Goal: Task Accomplishment & Management: Complete application form

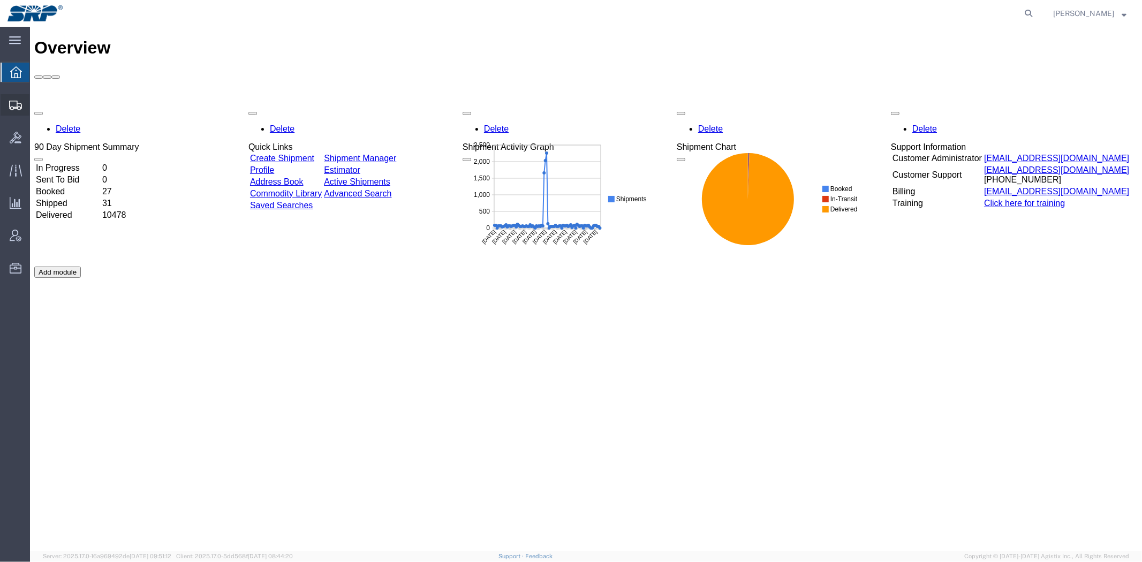
drag, startPoint x: 72, startPoint y: 120, endPoint x: 107, endPoint y: 125, distance: 35.7
click at [0, 0] on span "Shipment Manager" at bounding box center [0, 0] width 0 height 0
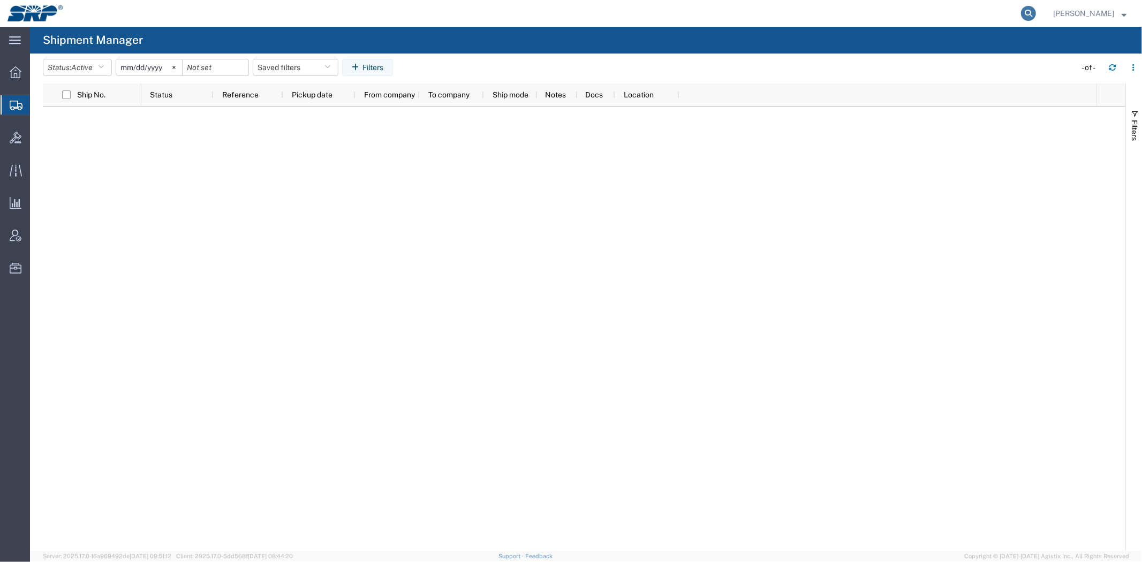
click at [1032, 13] on icon at bounding box center [1028, 13] width 15 height 15
click at [980, 16] on input "search" at bounding box center [857, 14] width 325 height 26
paste input "392231363614"
type input "392231363614"
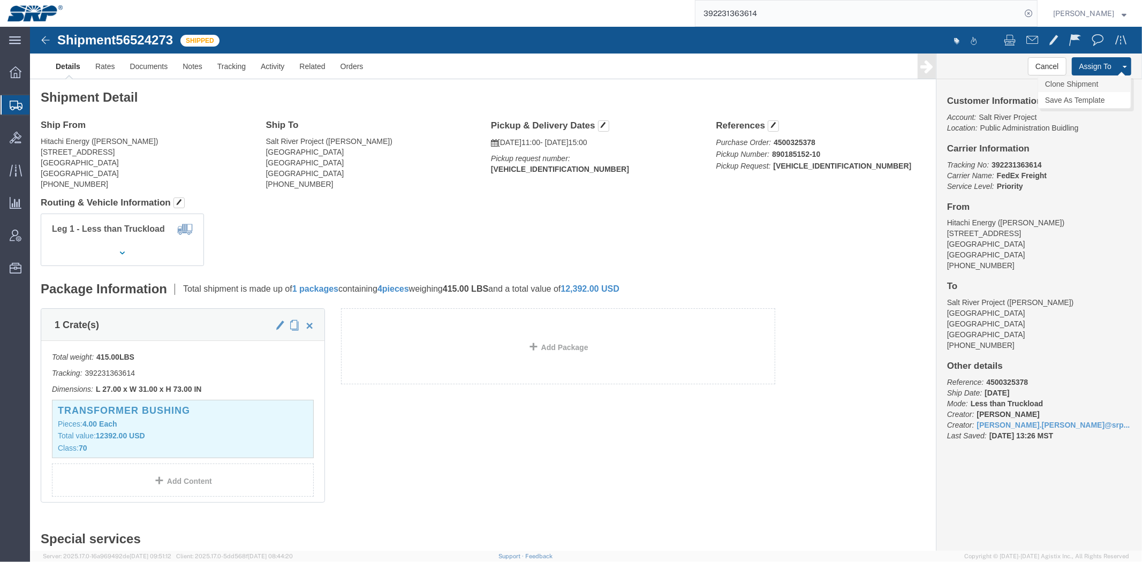
click link "Clone Shipment"
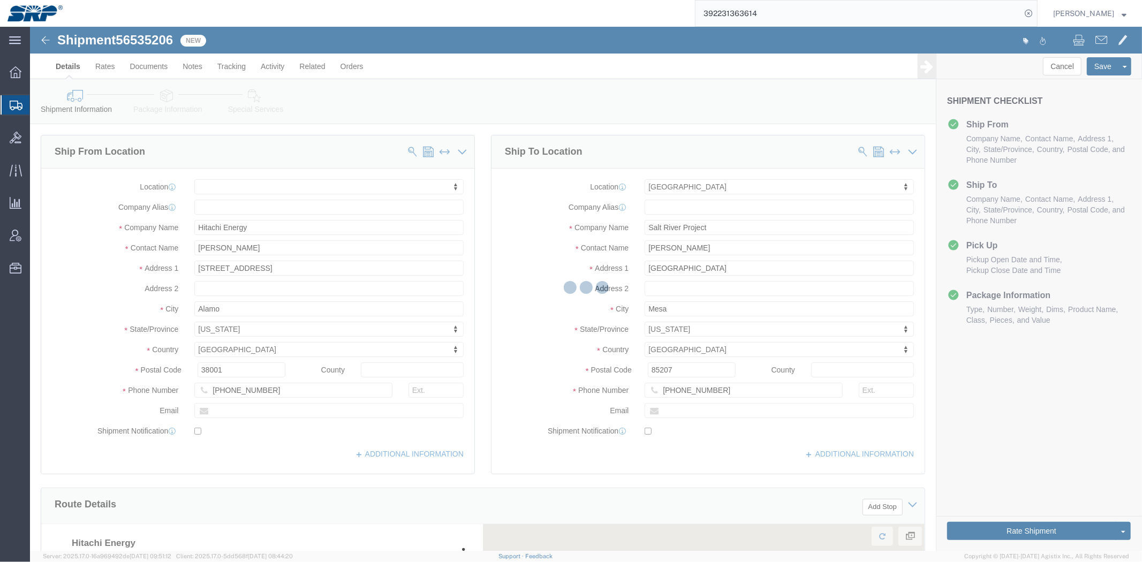
select select
select select "54819"
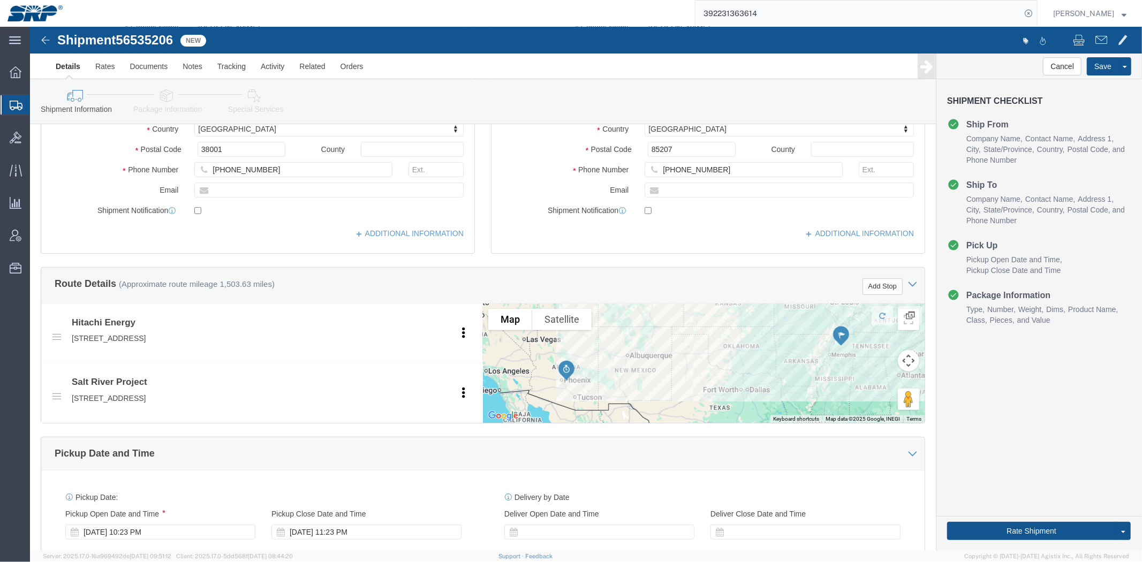
drag, startPoint x: 548, startPoint y: 86, endPoint x: 581, endPoint y: 239, distance: 157.2
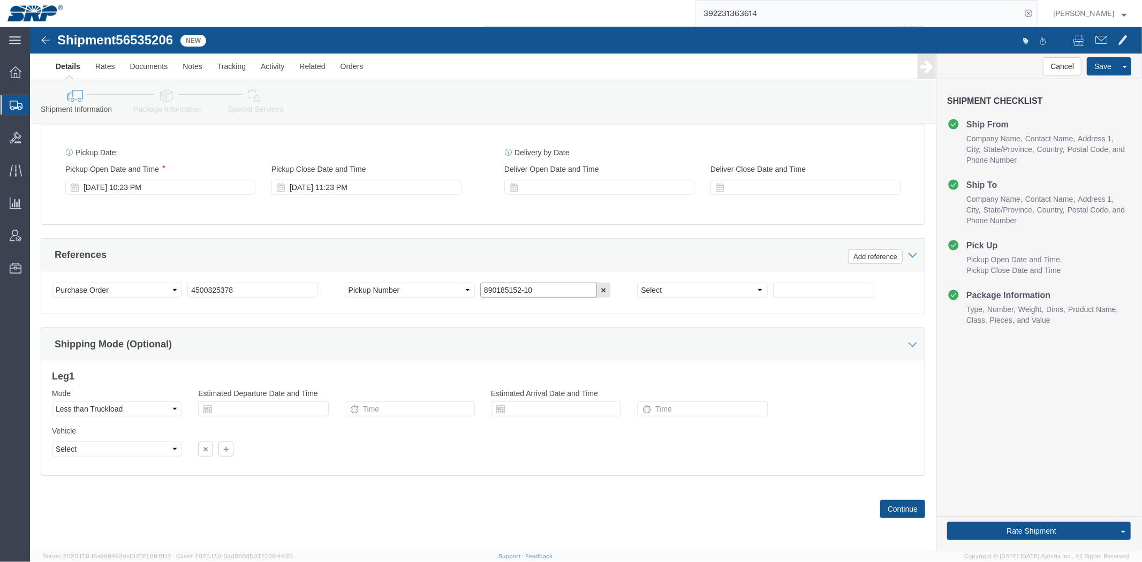
drag, startPoint x: 531, startPoint y: 260, endPoint x: 227, endPoint y: 244, distance: 303.9
click div "Select Account Type Activity ID Airline Appointment Number ASN Batch Request # …"
paste input "081"
type input "890185081-10"
click input "4500325378"
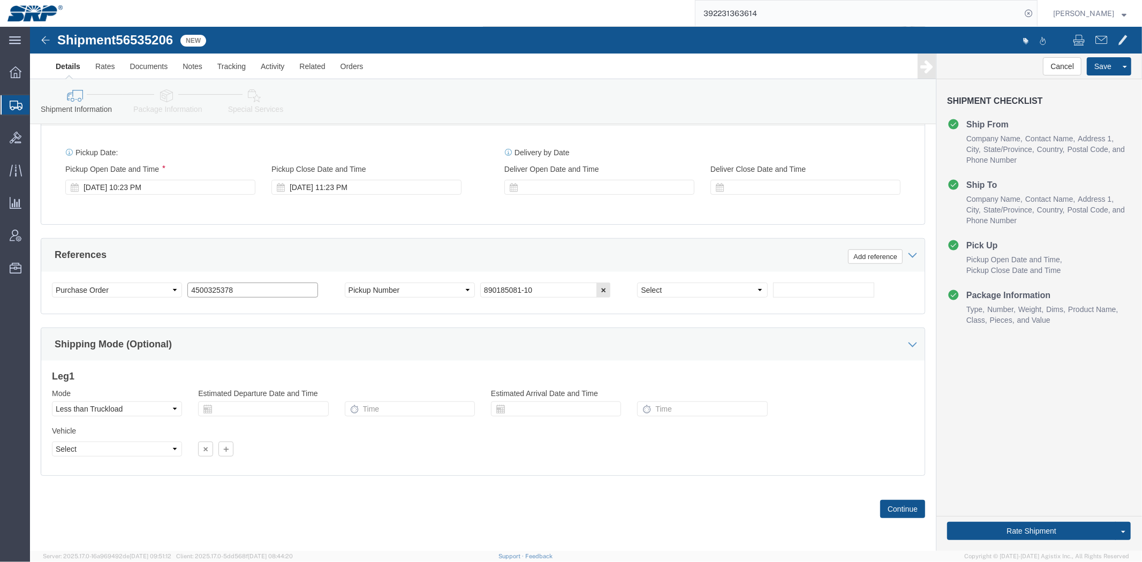
click input "4500325378"
paste input "901"
type input "4500329018"
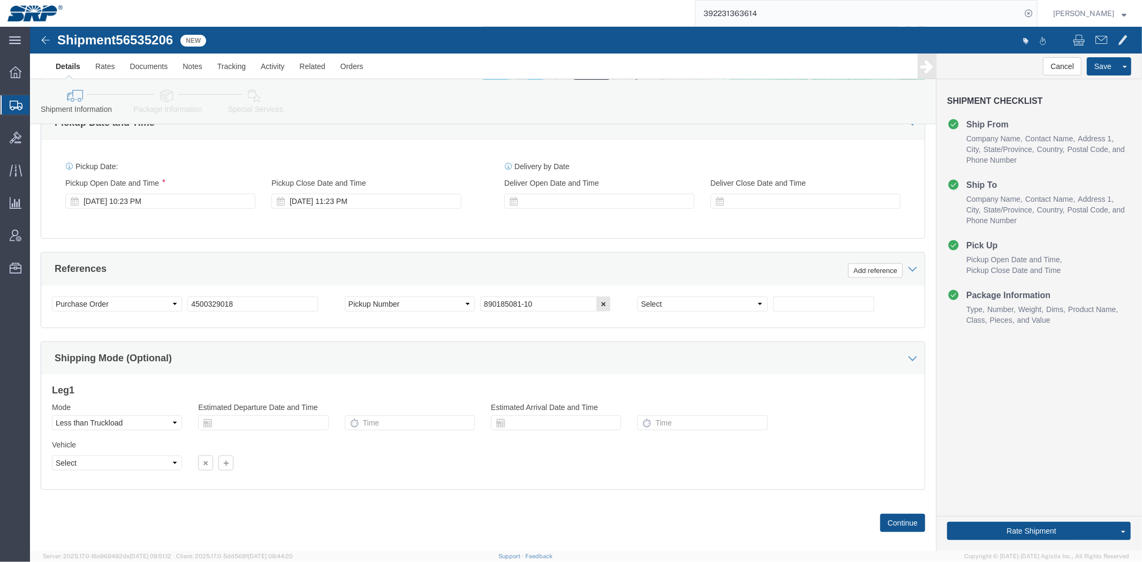
scroll to position [504, 0]
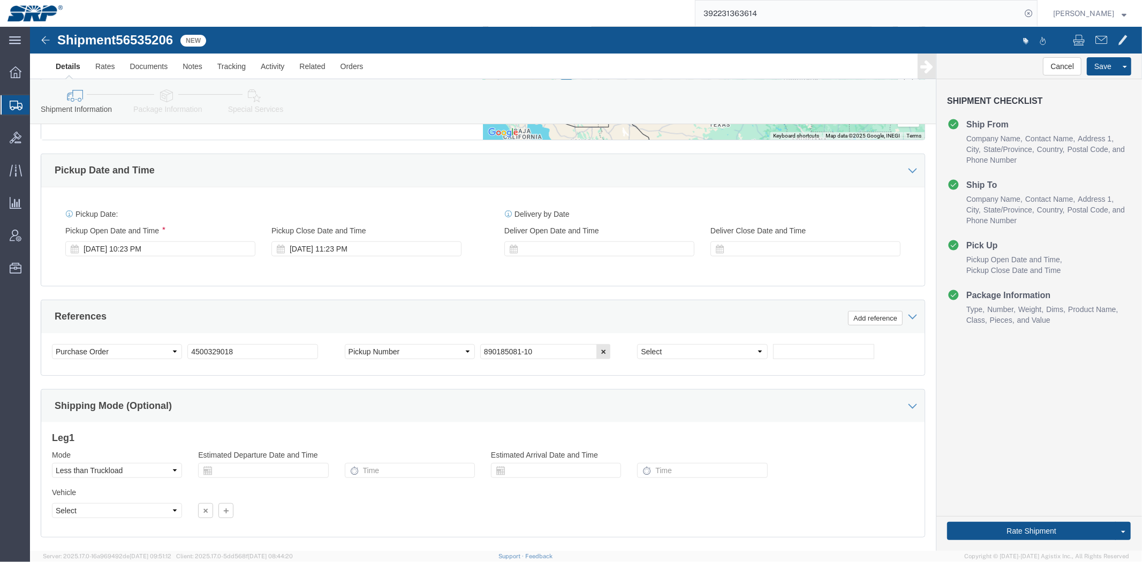
drag, startPoint x: 219, startPoint y: 323, endPoint x: 223, endPoint y: 287, distance: 35.6
click div "[DATE] 10:23 PM"
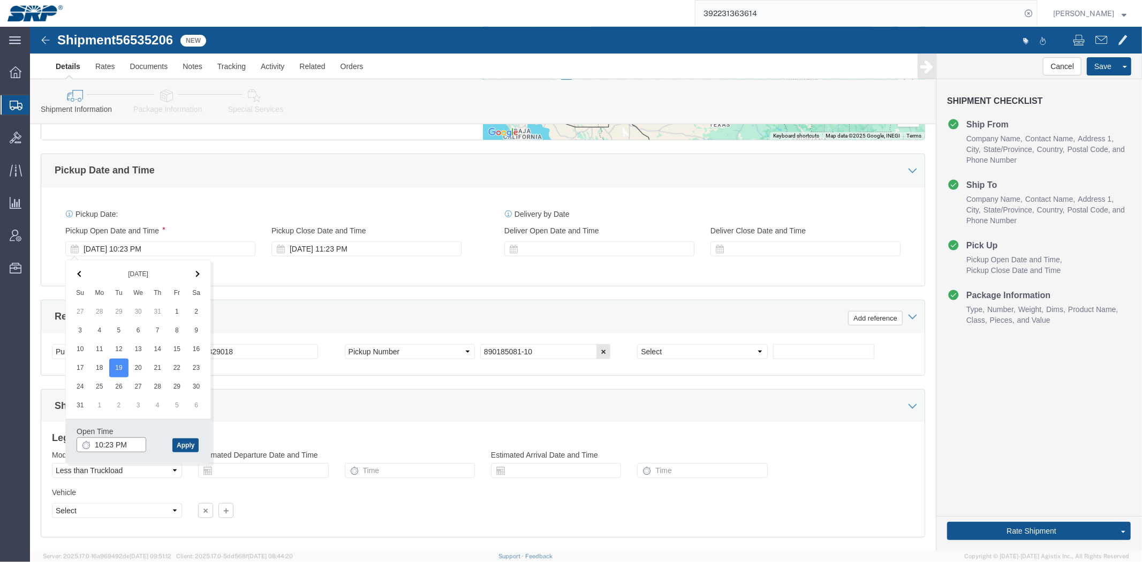
click input "10:23 PM"
type input "8:00 AM"
click button "Apply"
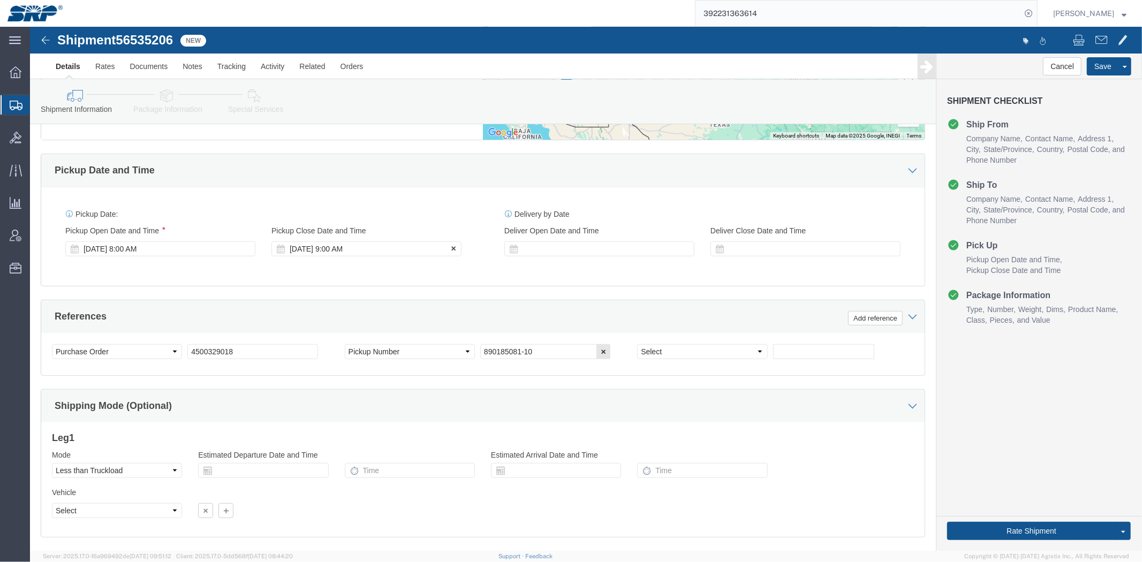
click div "[DATE] 9:00 AM"
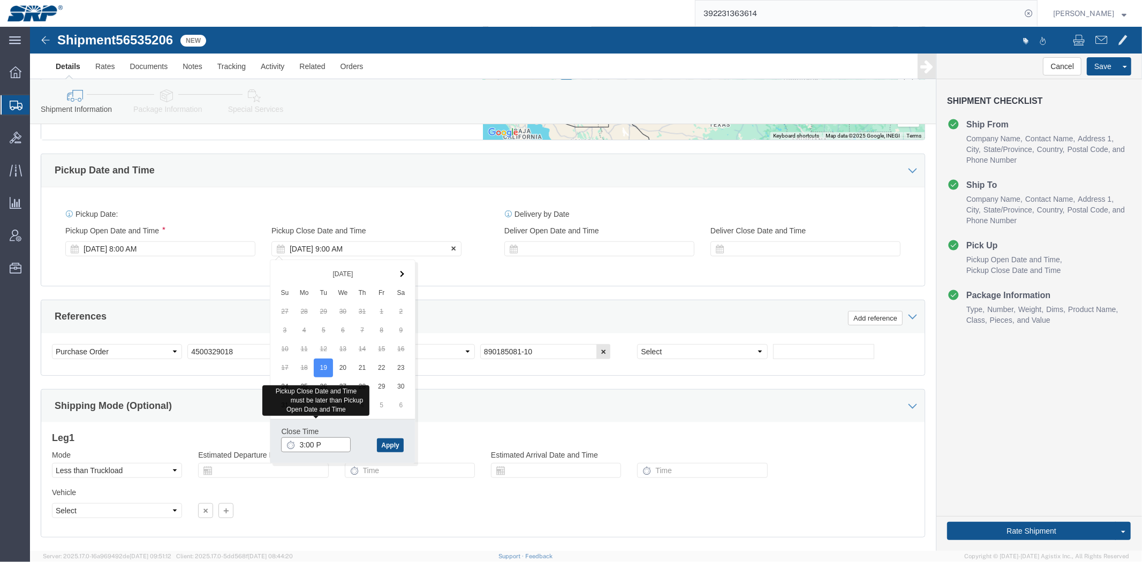
type input "3:00 PM"
click button "Apply"
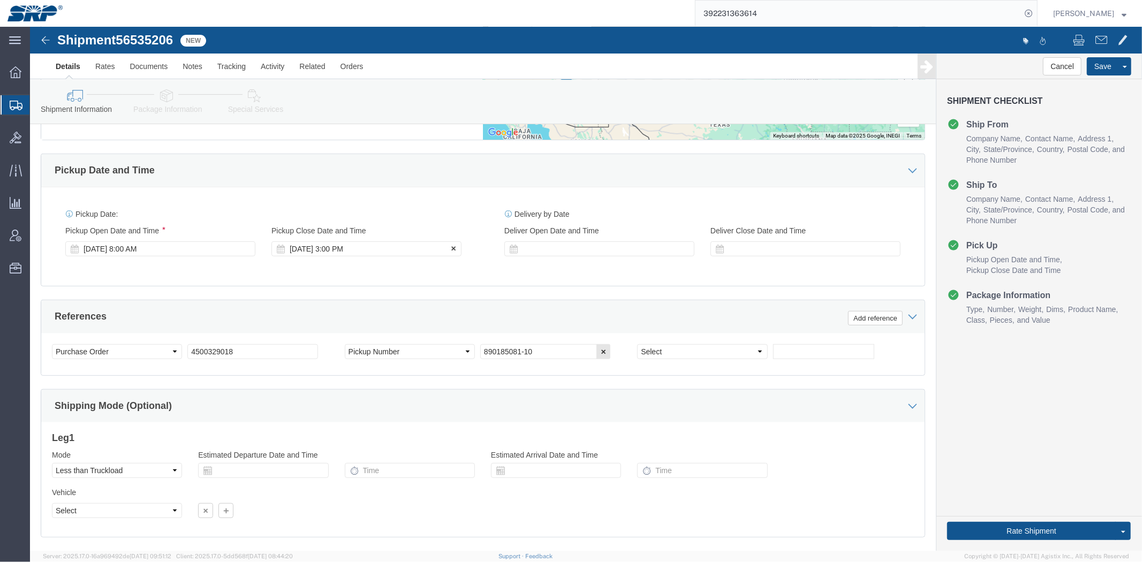
click div "[DATE] 3:00 PM"
click div "Delivery by Date Delivery Start Date Delivery Start Time Deliver Open Date and …"
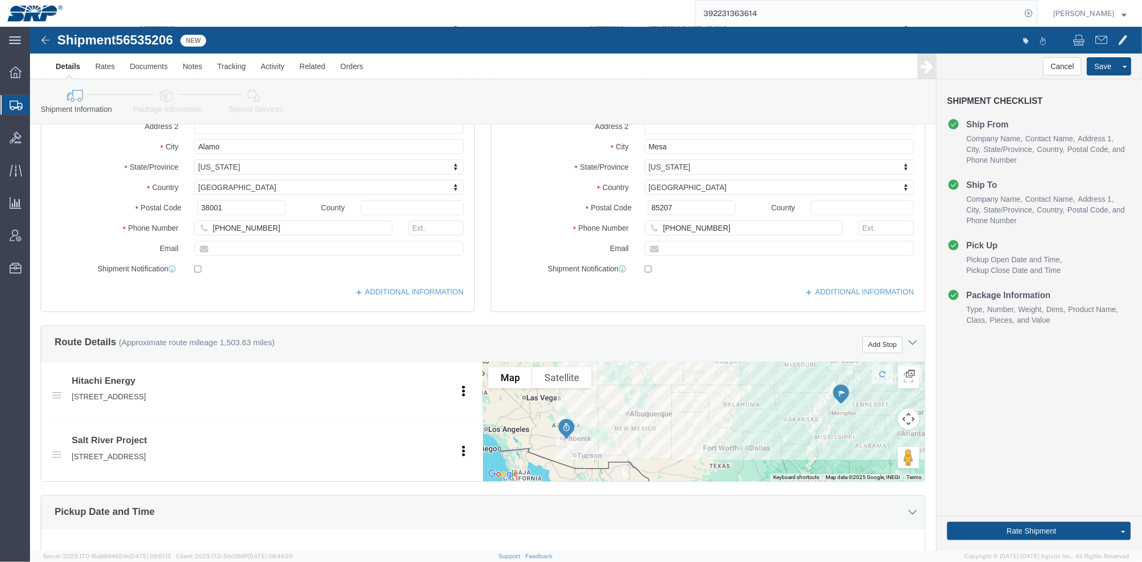
scroll to position [0, 0]
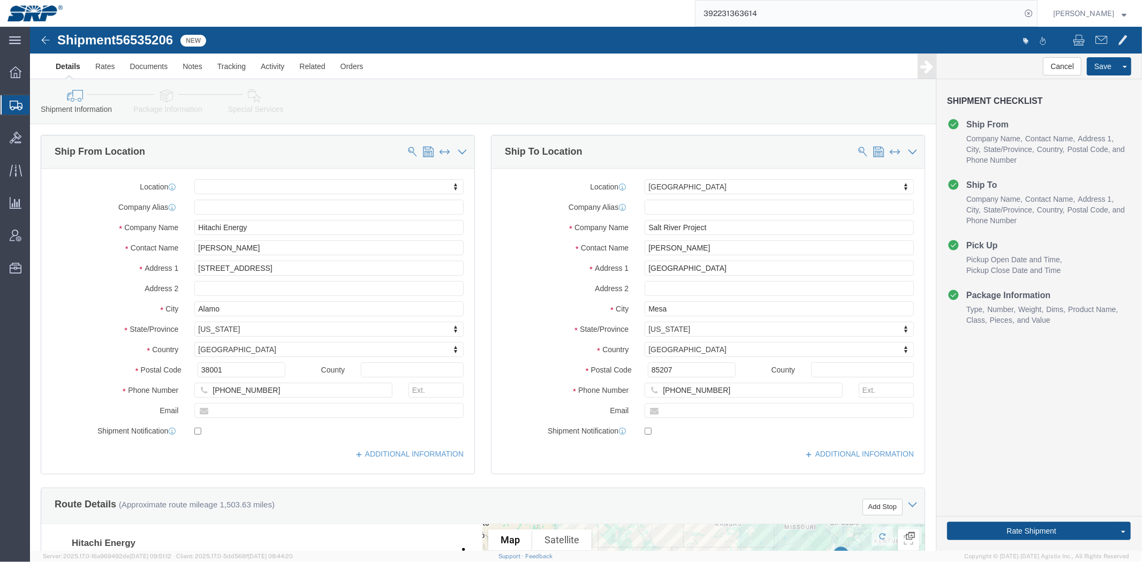
drag, startPoint x: 461, startPoint y: 248, endPoint x: 430, endPoint y: 87, distance: 164.5
click link "Package Information"
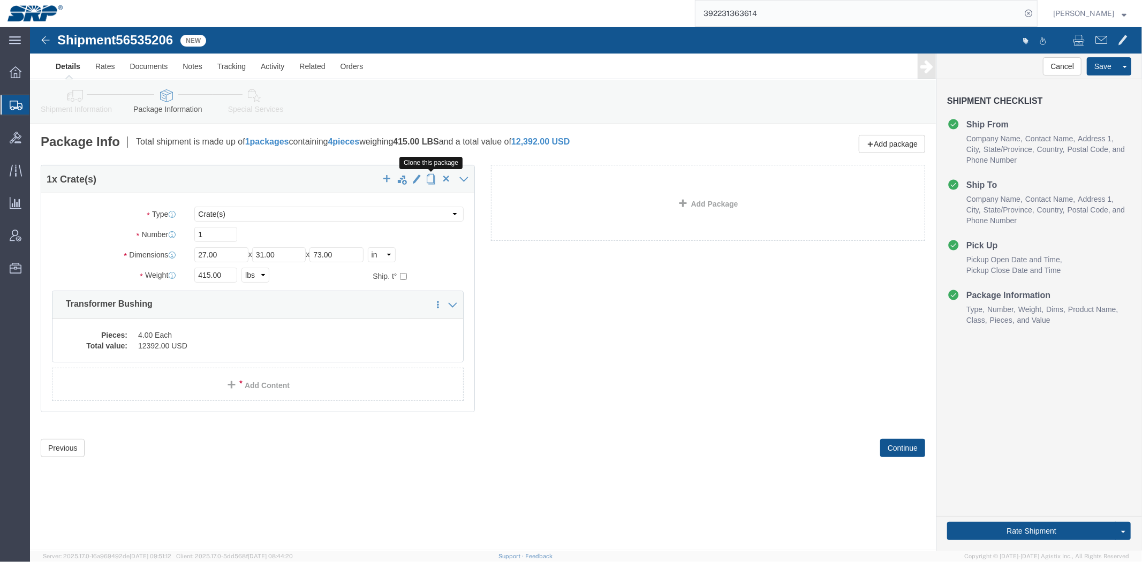
click button "button"
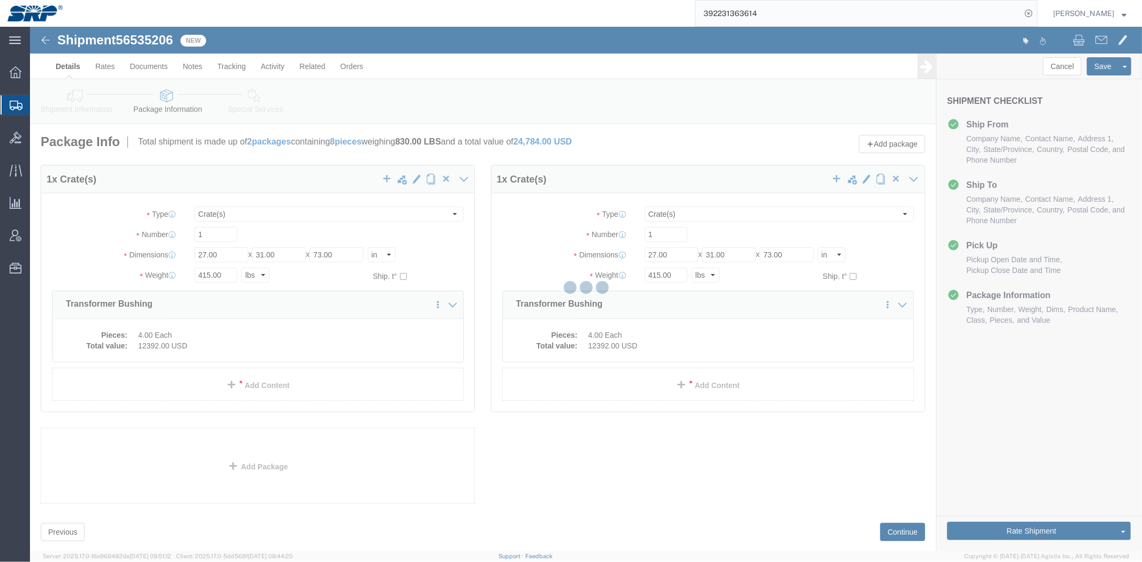
select select "CRAT"
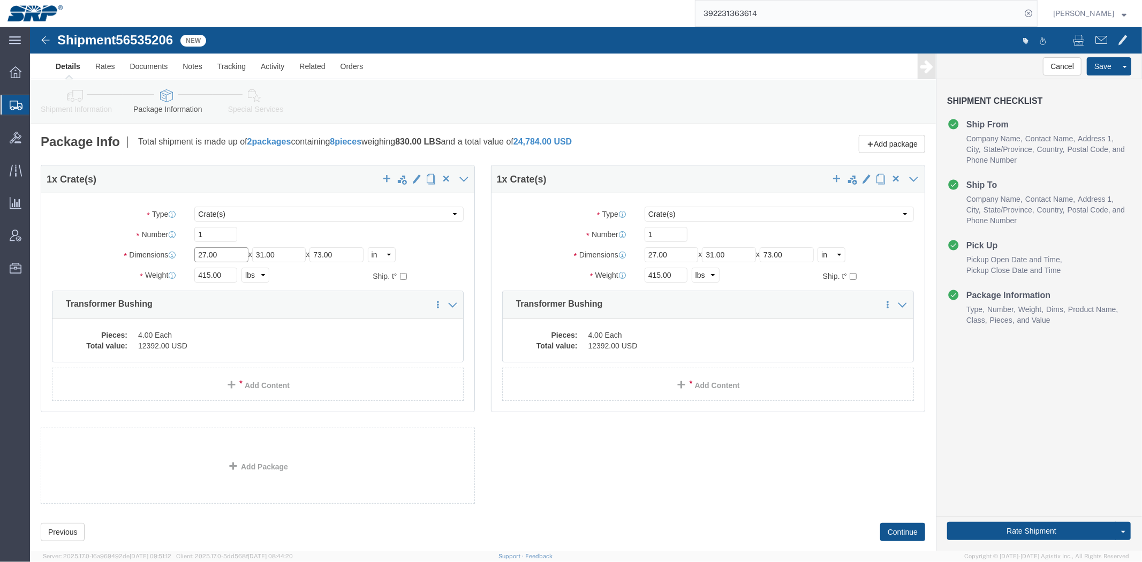
drag, startPoint x: 196, startPoint y: 228, endPoint x: 96, endPoint y: 236, distance: 101.0
click div "Dimensions Length 27.00 x Width 31.00 x Height 73.00 Select cm ft in"
type input "38"
type input "45"
type input "87"
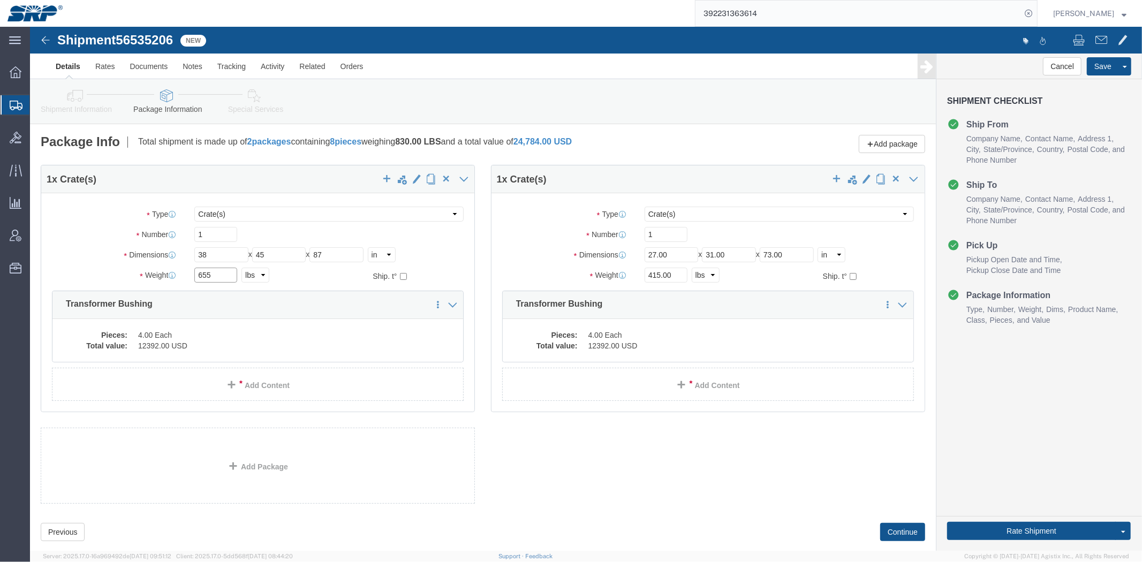
type input "655"
drag, startPoint x: 628, startPoint y: 229, endPoint x: 463, endPoint y: 216, distance: 165.9
click div "Dimensions Length 27.00 x Width 31.00 x Height 73.00 Select cm ft in"
type input "23"
type input "82"
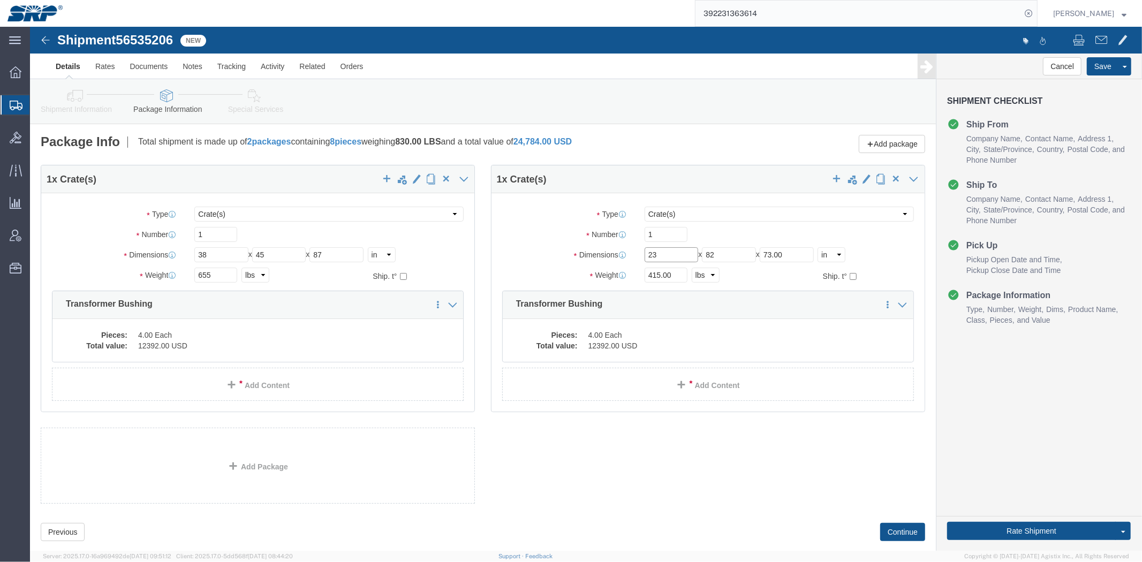
drag, startPoint x: 632, startPoint y: 229, endPoint x: 345, endPoint y: 249, distance: 287.7
click div "Package Type Select Bale(s) Basket(s) Bolt(s) Bottle(s) Buckets Bulk Bundle(s) …"
type input "82"
type input "23"
drag, startPoint x: 768, startPoint y: 231, endPoint x: 552, endPoint y: 225, distance: 215.8
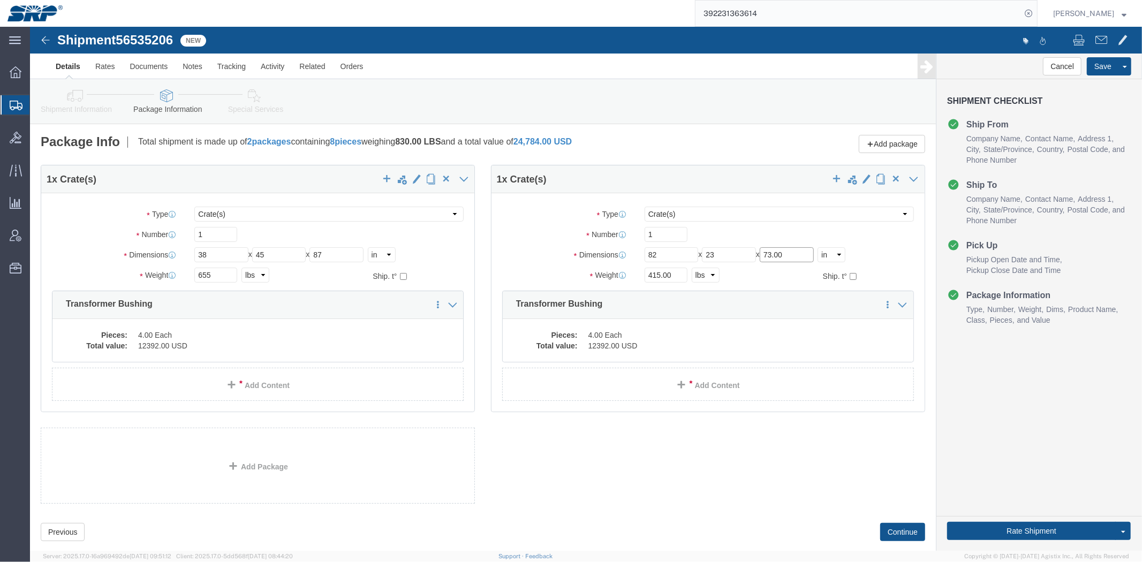
click input "73.00"
type input "17"
drag, startPoint x: 153, startPoint y: 231, endPoint x: 24, endPoint y: 223, distance: 129.8
click div "Dimensions Length 38 x Width 45 x Height 87 Select cm ft in"
type input "45"
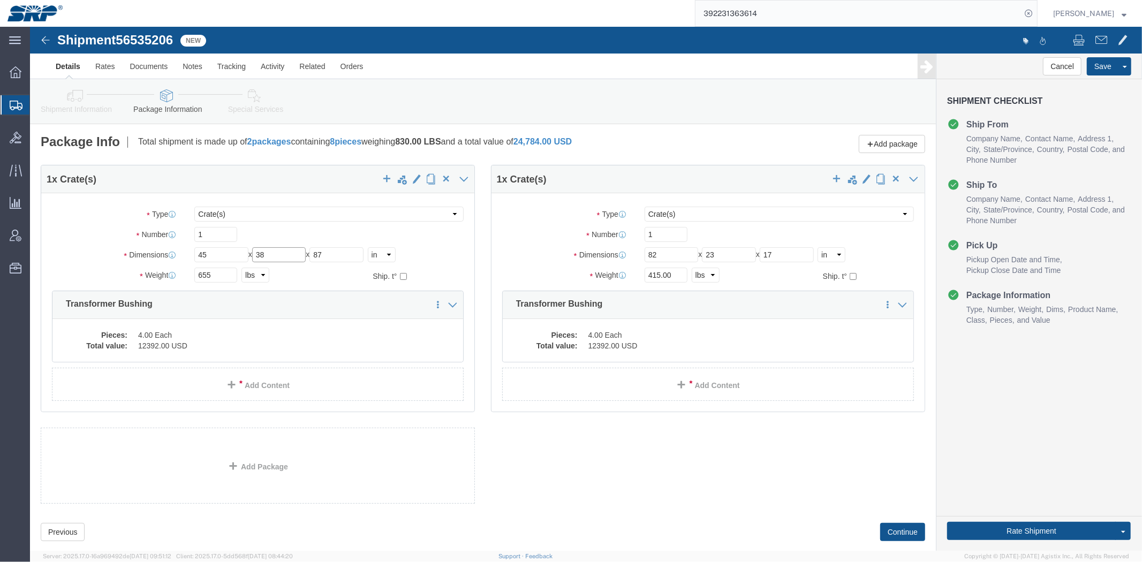
type input "38"
type input "87"
click div "1 x Crate(s) Package Type Select Bale(s) Basket(s) Bolt(s) Bottle(s) Buckets Bu…"
drag, startPoint x: 645, startPoint y: 253, endPoint x: 465, endPoint y: 243, distance: 180.1
click div "Weight 415.00 Select kgs lbs Ship. t°"
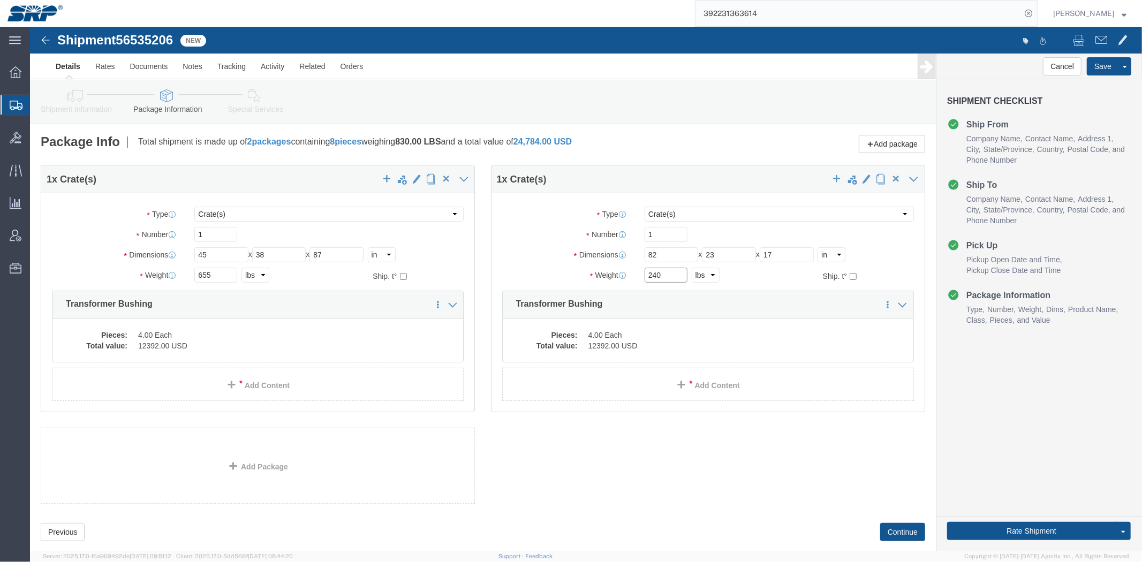
type input "240"
drag, startPoint x: 164, startPoint y: 253, endPoint x: 132, endPoint y: 250, distance: 32.8
click div "Weight 655 Select kgs lbs Ship. t°"
click link "Shipment Information"
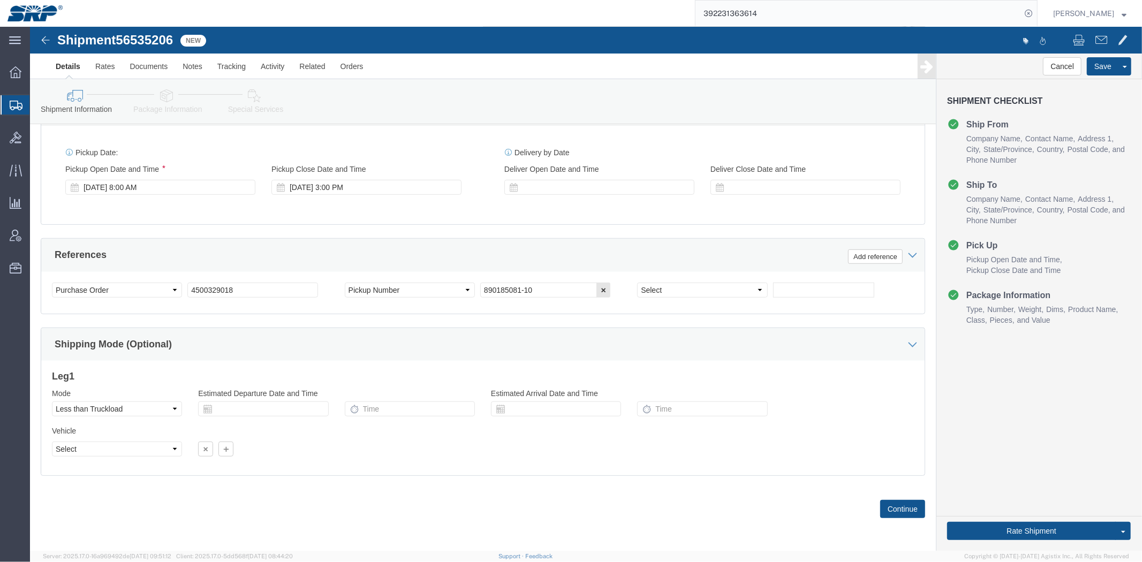
drag, startPoint x: 449, startPoint y: 141, endPoint x: 438, endPoint y: 259, distance: 118.8
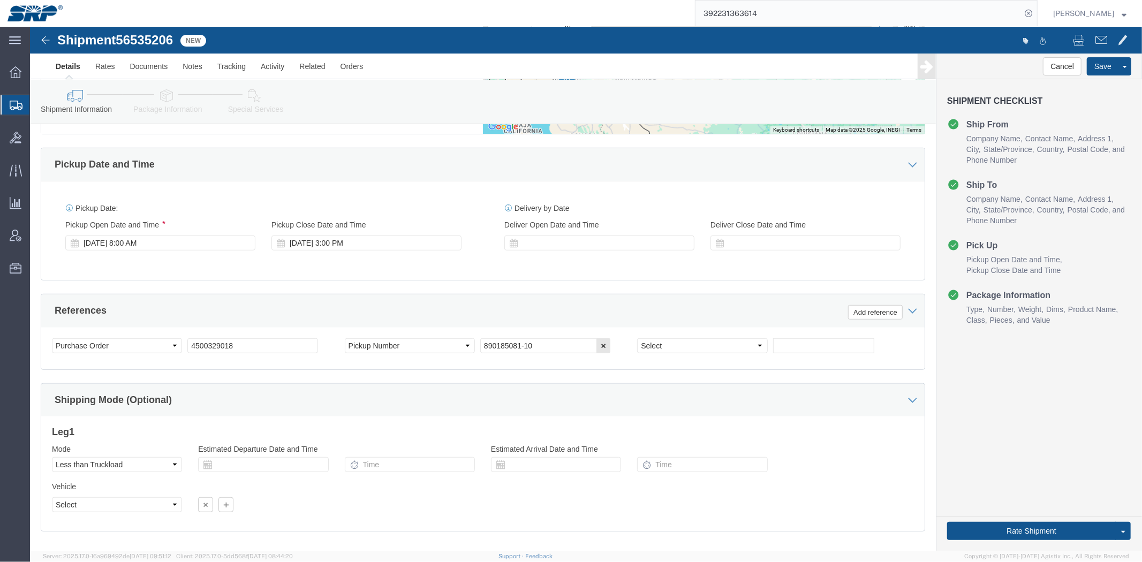
scroll to position [509, 0]
click input "4500329018"
paste input "4500329017"
type input "4500329018, 4500329017"
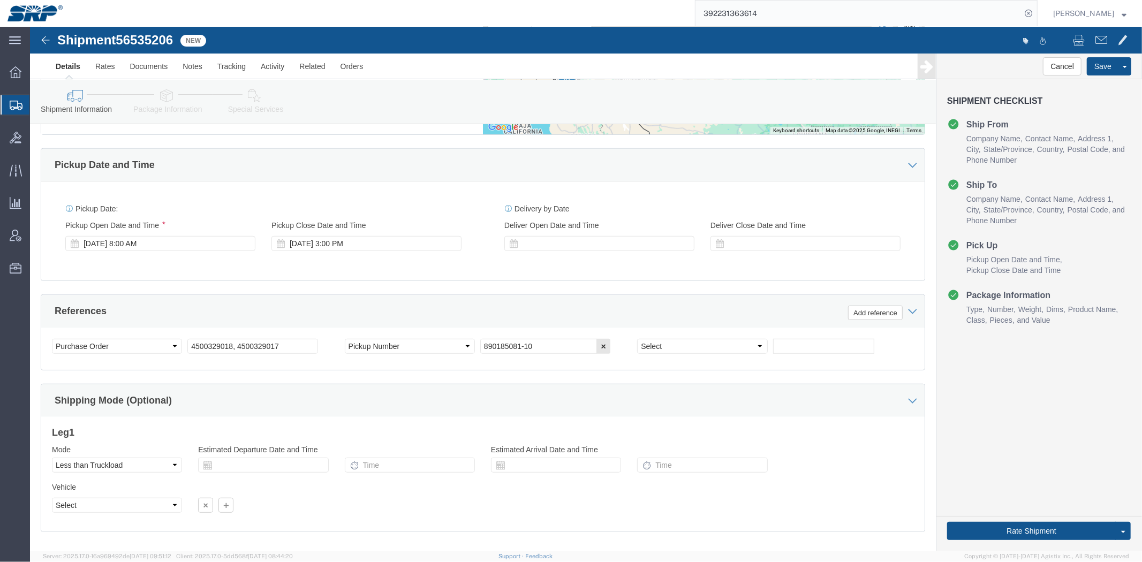
click div "References Add reference"
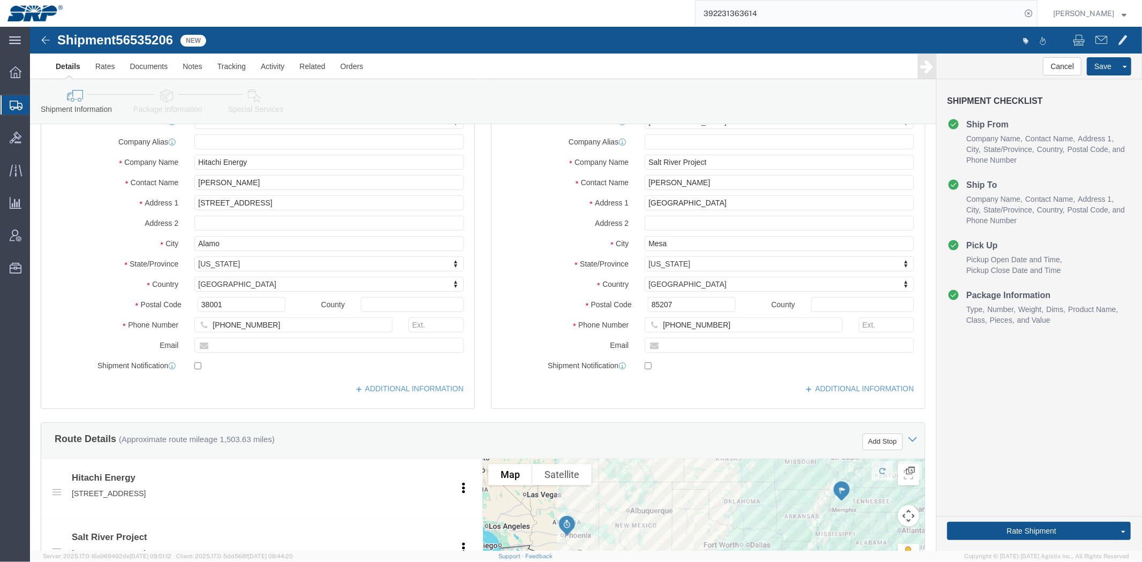
drag, startPoint x: 266, startPoint y: 293, endPoint x: 223, endPoint y: 105, distance: 192.2
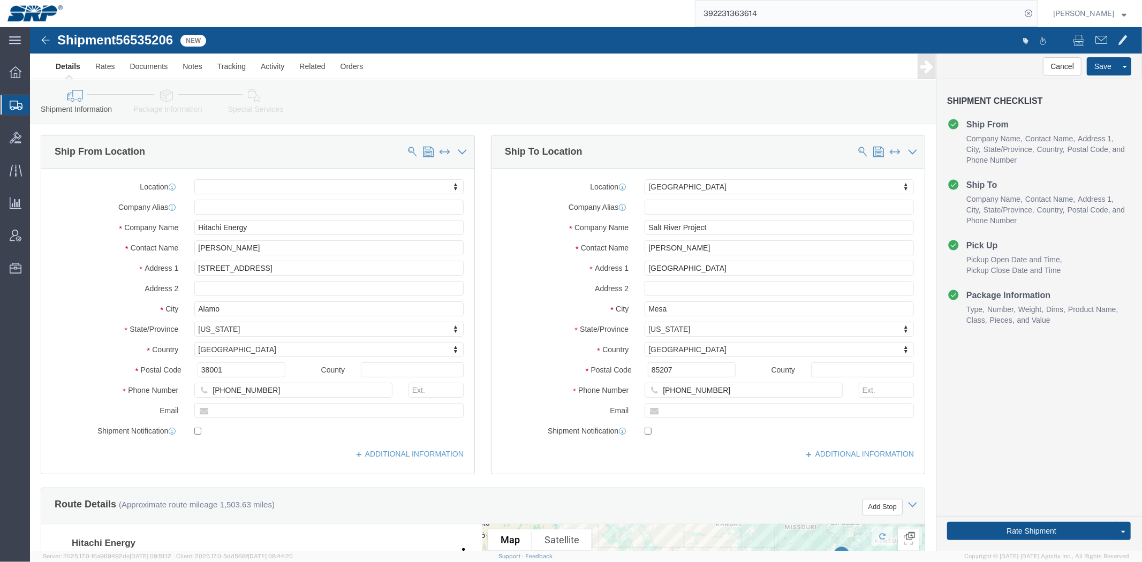
click link "Package Information"
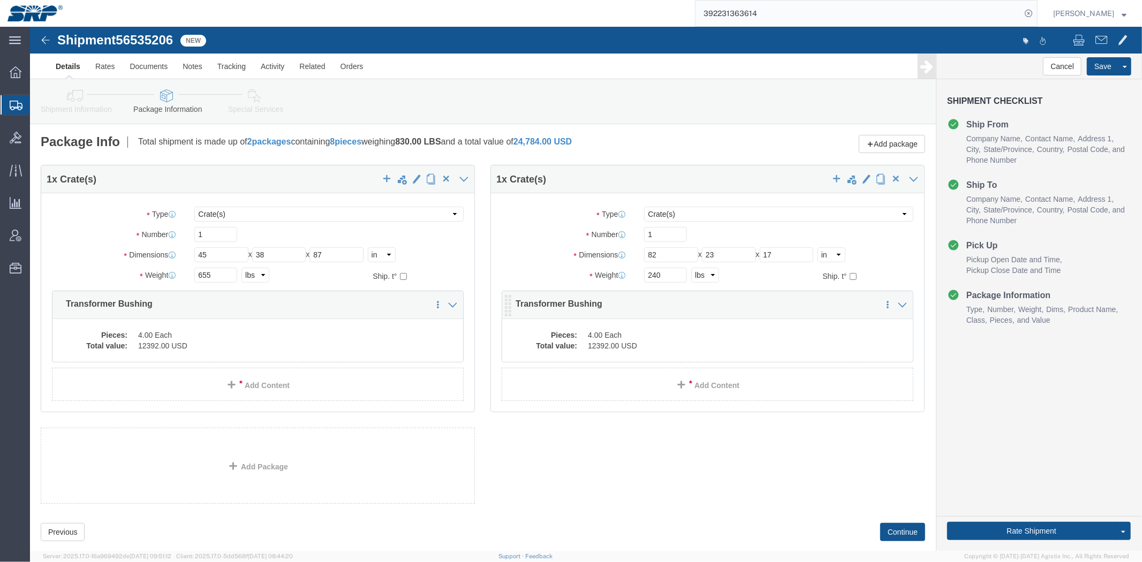
click dd "4.00 Each"
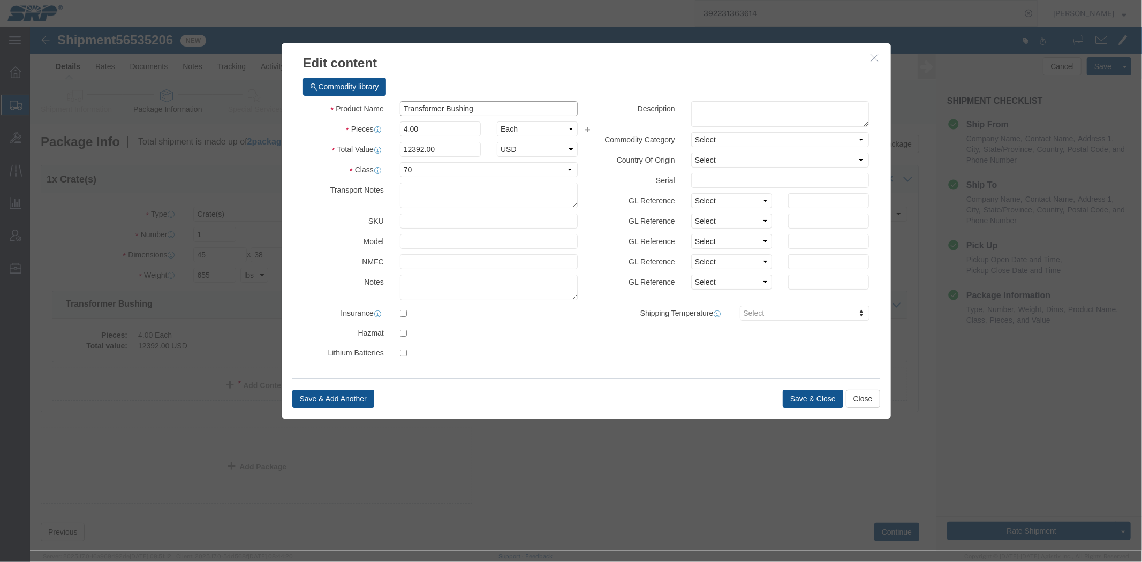
drag, startPoint x: 433, startPoint y: 86, endPoint x: 78, endPoint y: 86, distance: 354.4
click div "Edit content Commodity library Product Name Transformer Bushing Pieces 4.00 Sel…"
type input "Oil Filter"
type input "1"
type input "3098"
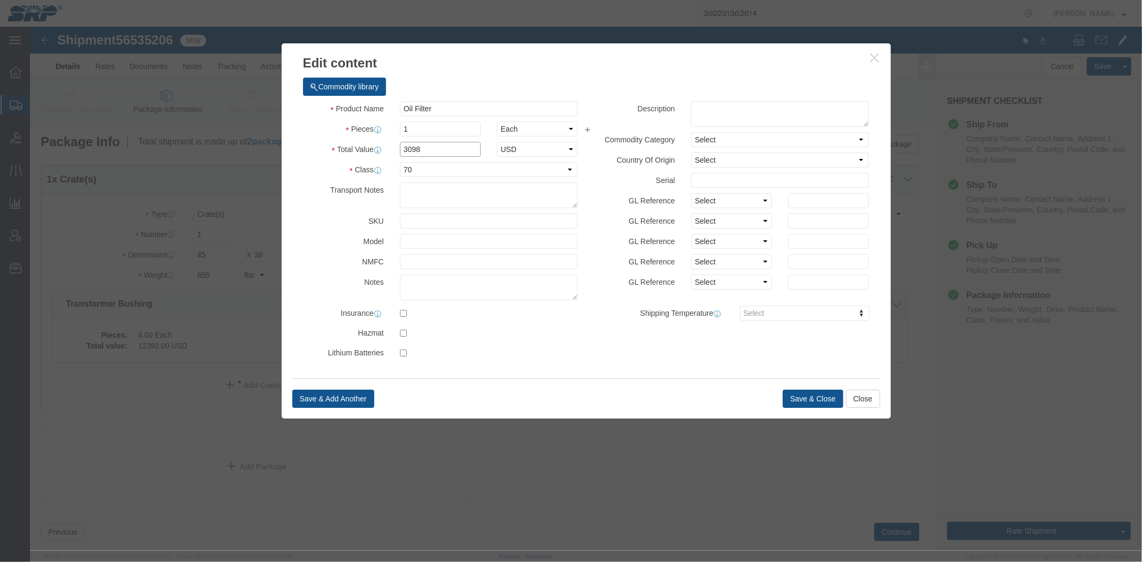
drag, startPoint x: 431, startPoint y: 123, endPoint x: 131, endPoint y: 137, distance: 300.6
click div "Edit content Commodity library Product Name Oil Filter Pieces 1 Select Bag Barr…"
type input "169"
drag, startPoint x: 400, startPoint y: 103, endPoint x: 142, endPoint y: 103, distance: 257.5
click div "Edit content Commodity library Product Name Oil Filter Pieces 1 Select Bag Barr…"
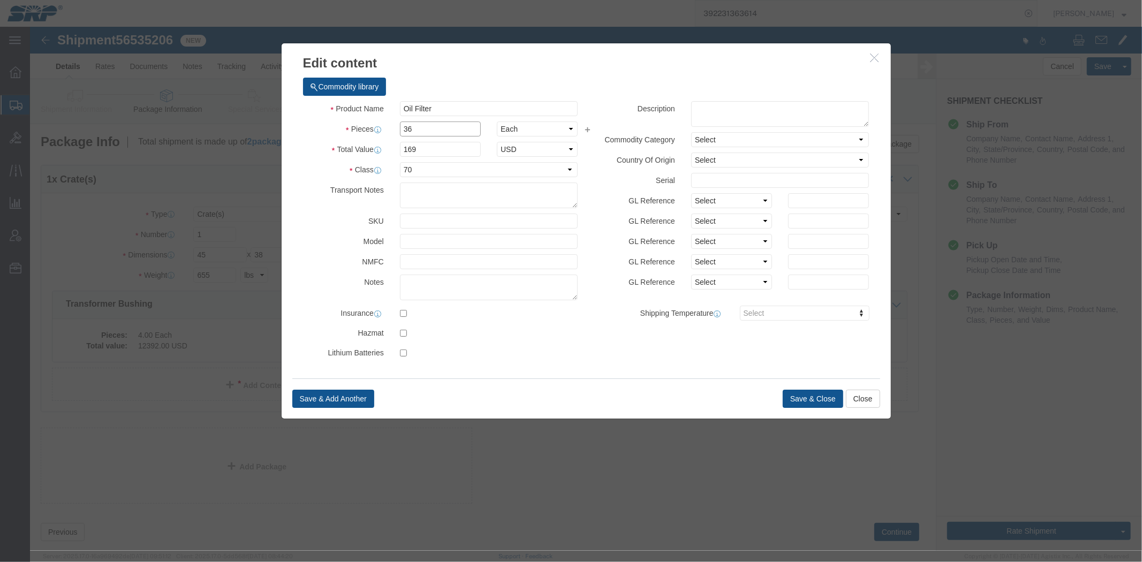
type input "36"
click input "6084"
drag, startPoint x: 410, startPoint y: 124, endPoint x: 202, endPoint y: 124, distance: 207.7
click div "Edit content Commodity library Product Name Oil Filter Pieces 36 Select Bag Bar…"
type input "6109.56"
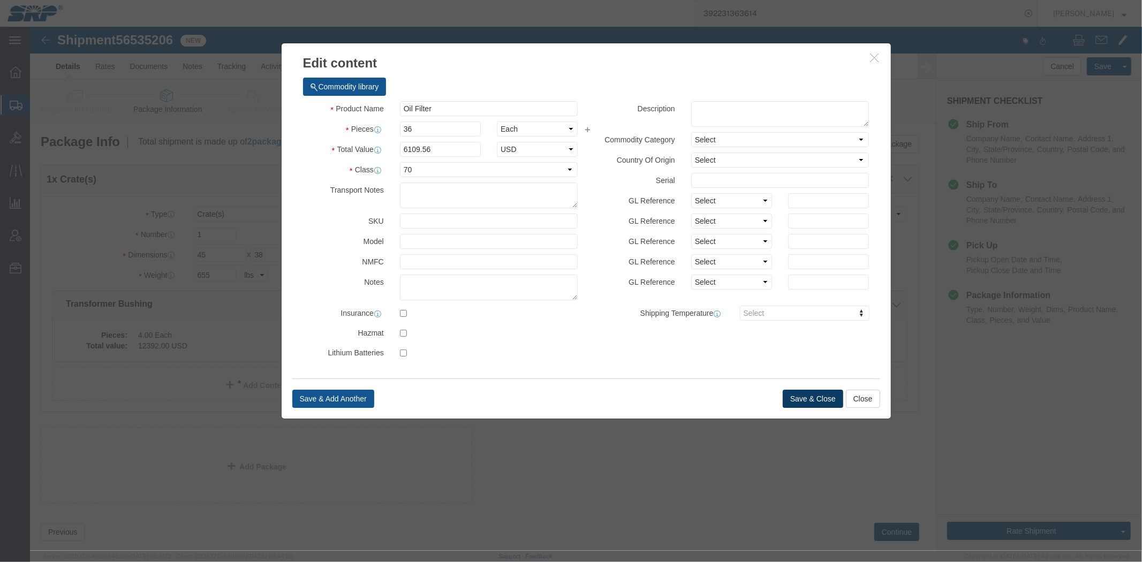
click button "Save & Close"
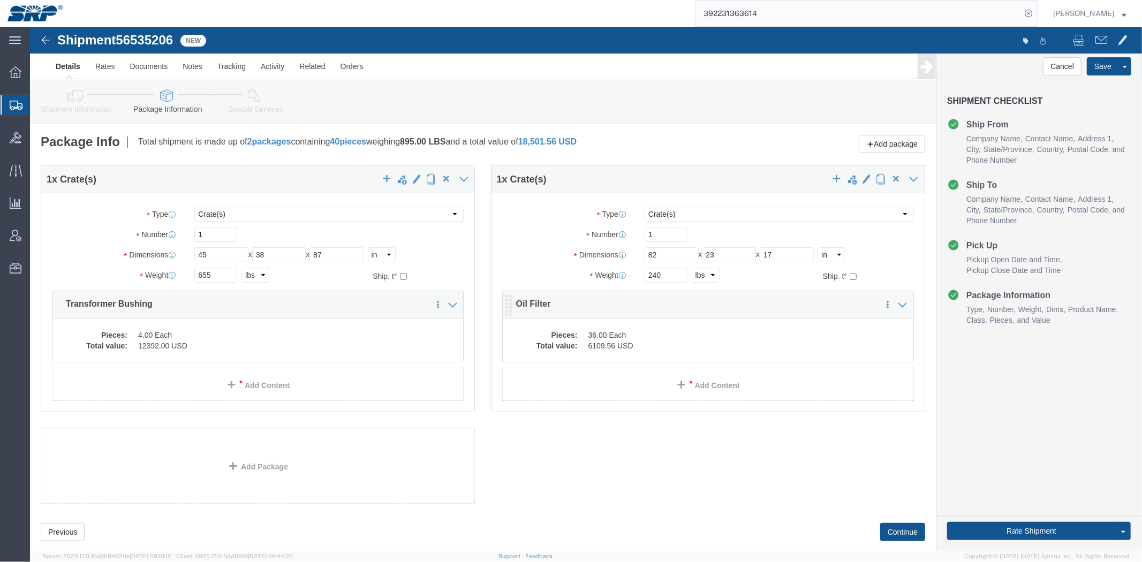
click dd "36.00 Each"
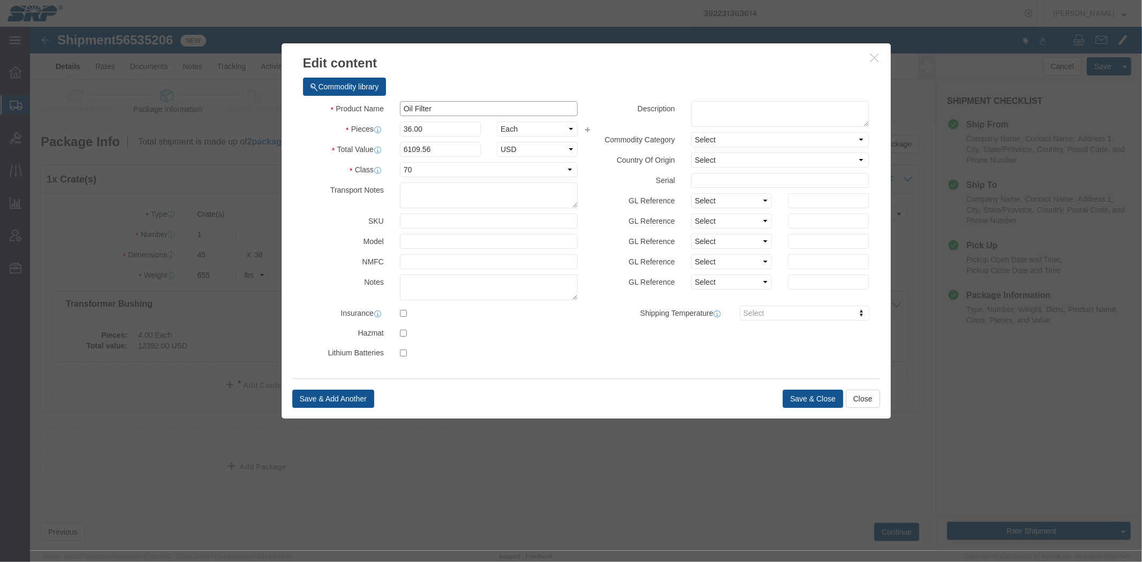
drag, startPoint x: 399, startPoint y: 86, endPoint x: 89, endPoint y: 92, distance: 310.0
click div "Edit content Commodity library Product Name Oil Filter Pieces 36.00 Select Bag …"
type input "Transformer Bushing"
click button "Save & Close"
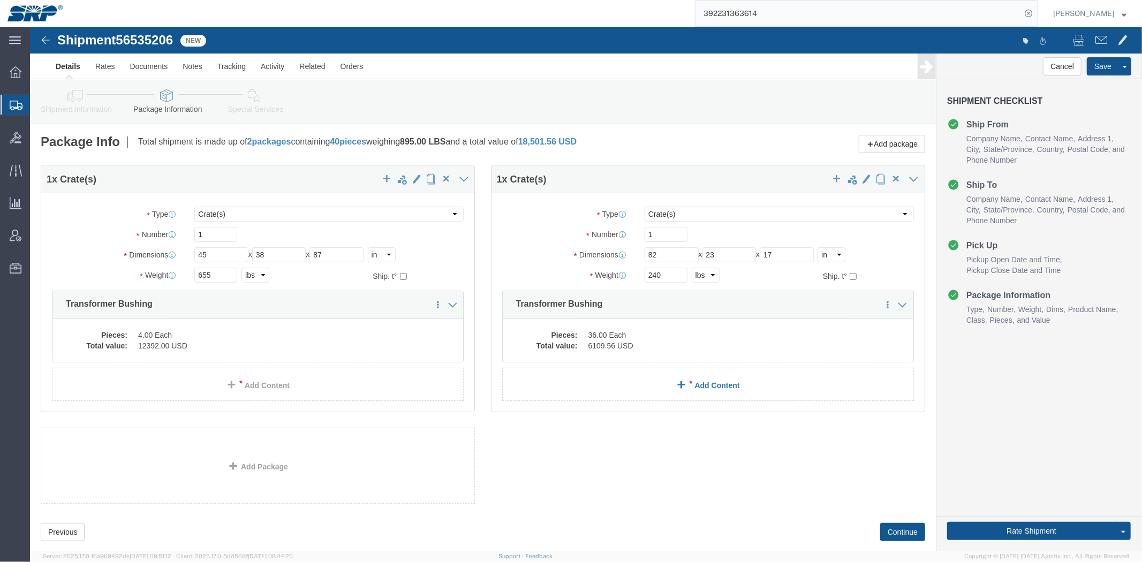
click link "Add Content"
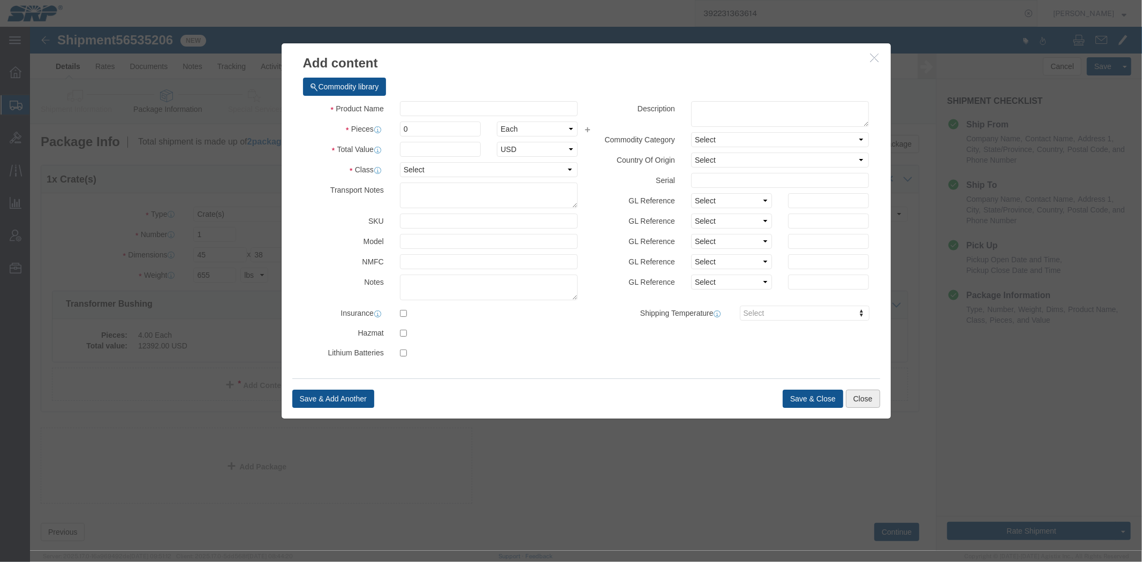
click button "Close"
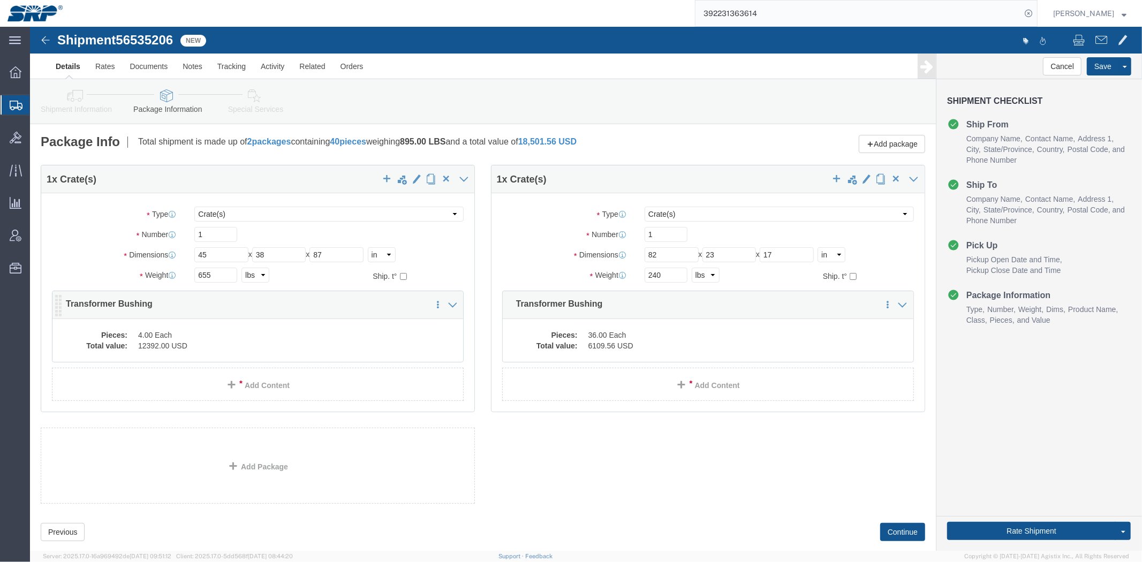
click dd "4.00 Each"
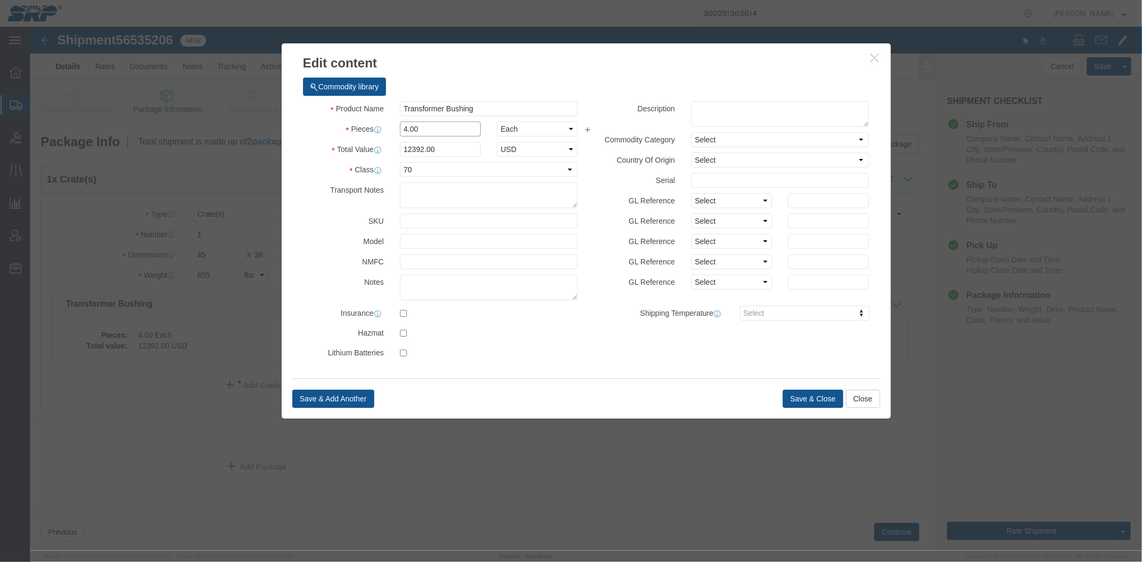
drag, startPoint x: 374, startPoint y: 100, endPoint x: 258, endPoint y: 100, distance: 116.2
click div "Pieces 4.00 Select Bag Barrels 100Board Feet Bottle Box Blister Pack Carats Can…"
type input "6"
click icon
click div "Transport Notes"
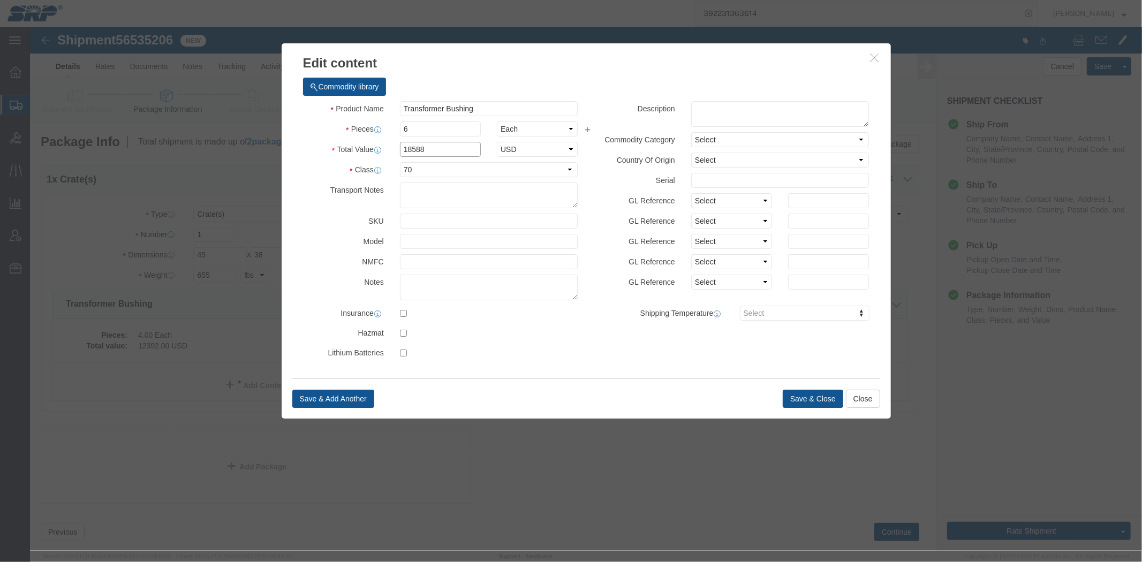
click input "18588"
type input "30330"
click button "Save & Close"
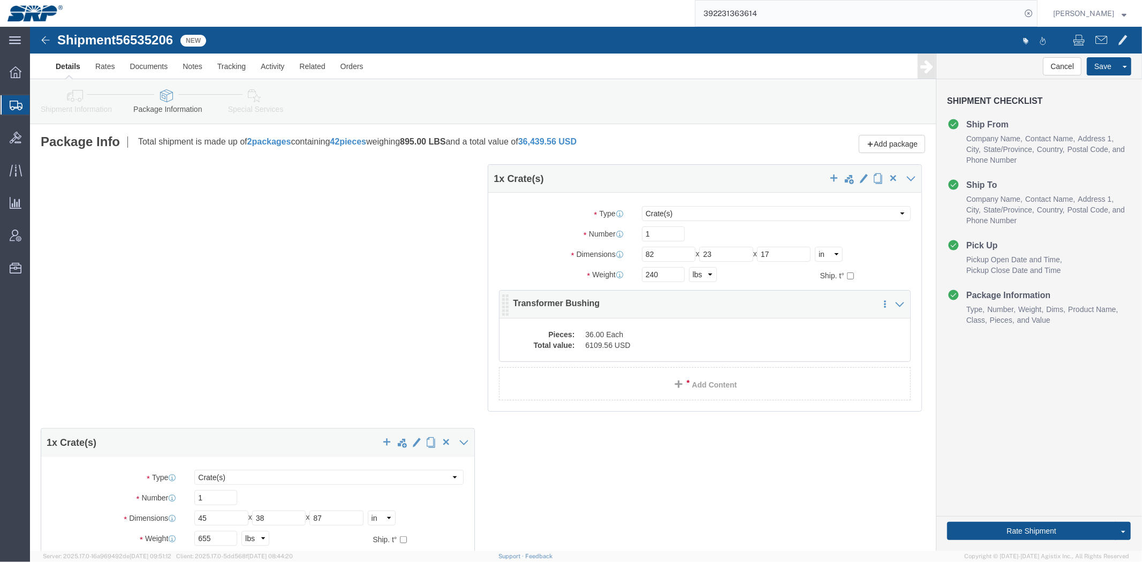
click div "Pieces: 36.00 Each Total value: 6109.56 USD"
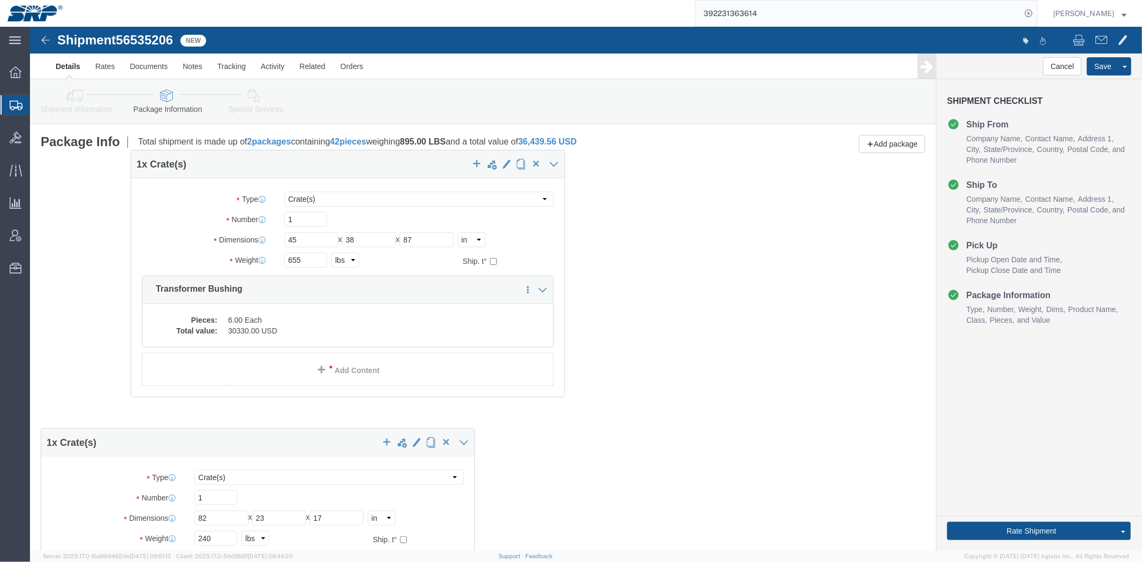
drag, startPoint x: 584, startPoint y: 307, endPoint x: 228, endPoint y: 292, distance: 356.9
click div "1 x Crate(s) Package Type Select Bale(s) Basket(s) Bolt(s) Bottle(s) Buckets Bu…"
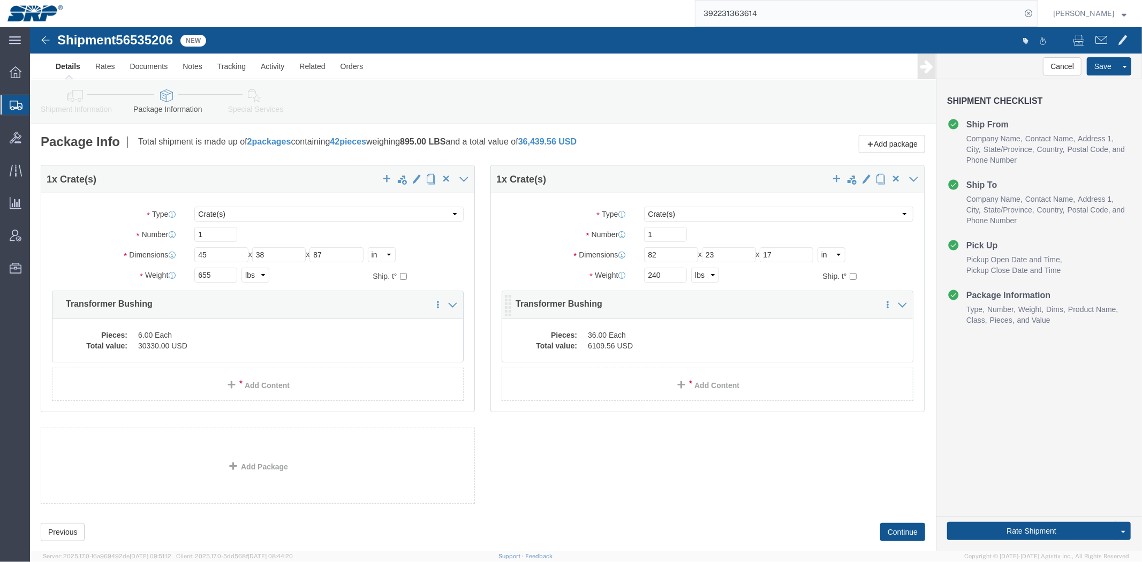
click dd "36.00 Each"
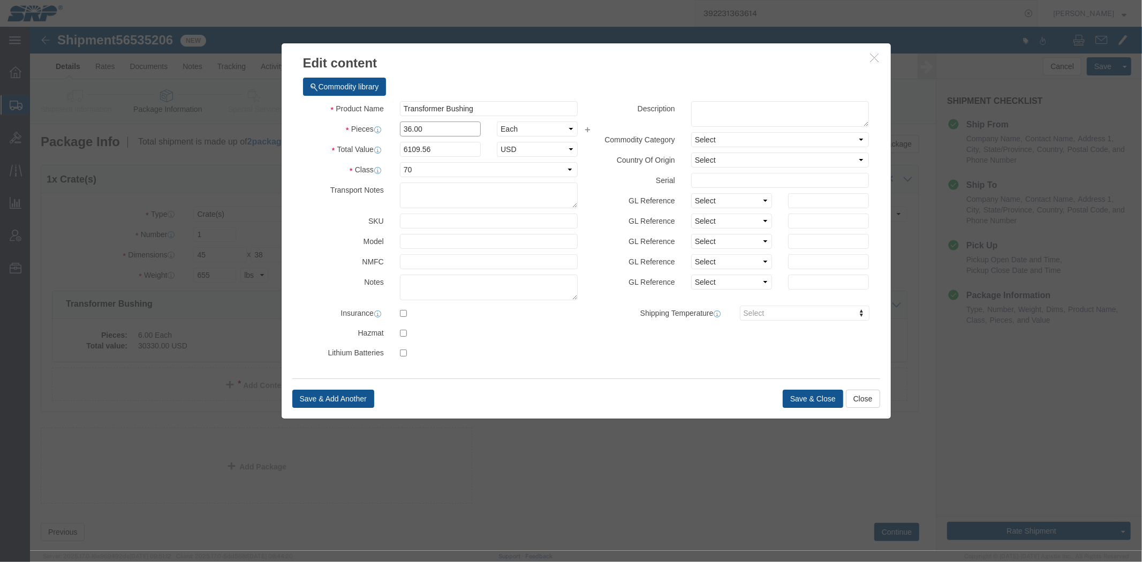
drag, startPoint x: 339, startPoint y: 107, endPoint x: 277, endPoint y: 124, distance: 64.3
click div "Edit content Commodity library Product Name Transformer Bushing Pieces 36.00 Se…"
type input "6"
type input "5"
click input "848.55"
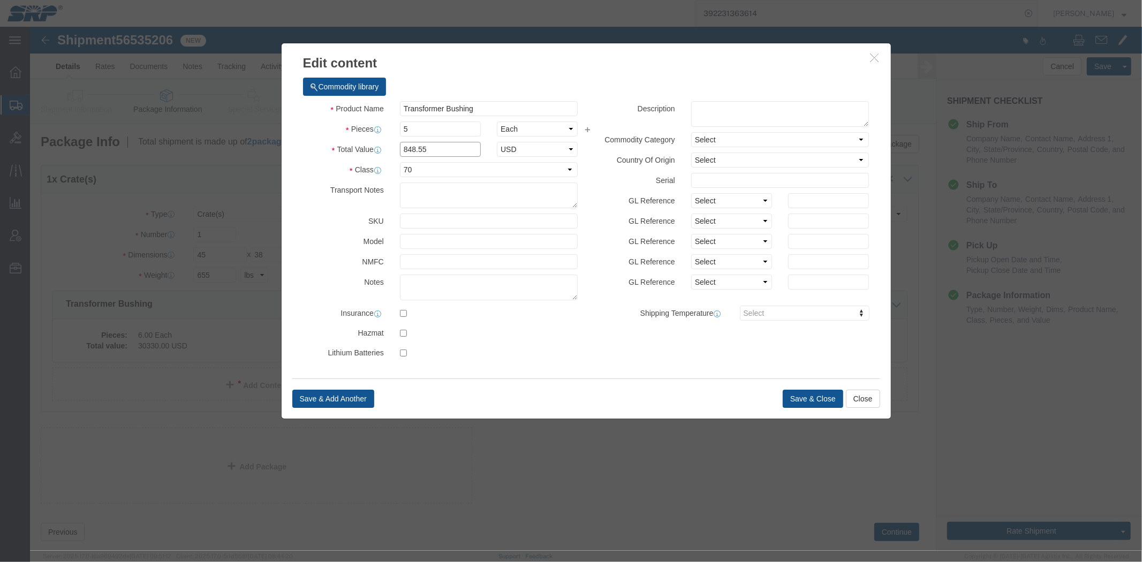
click input "848.55"
drag, startPoint x: 428, startPoint y: 125, endPoint x: 178, endPoint y: 111, distance: 250.4
click div "Edit content Commodity library Product Name Transformer Bushing Pieces 5 Select…"
type input "25335"
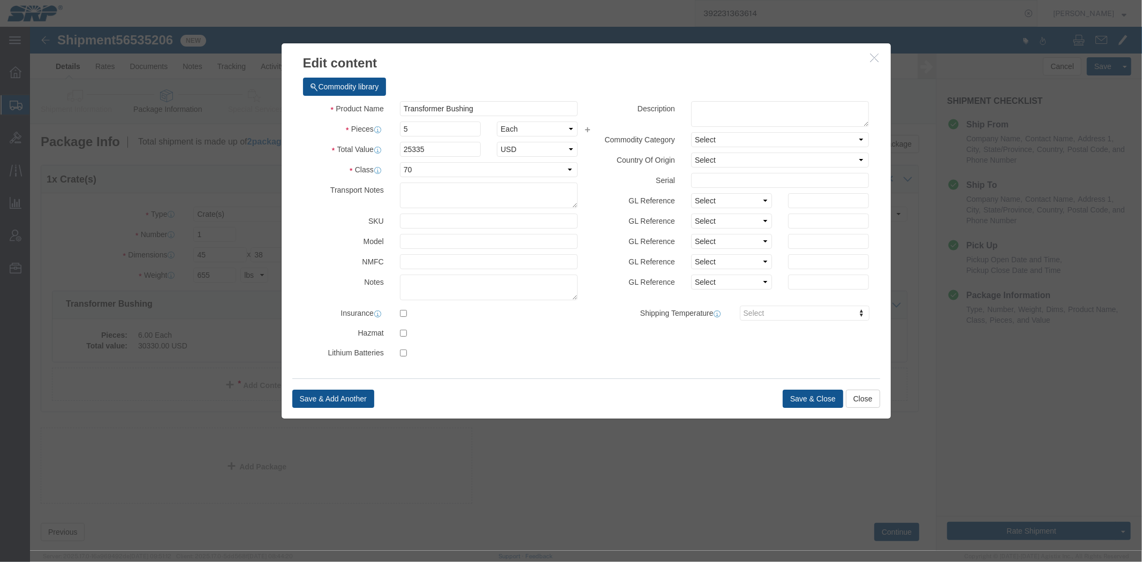
click div "Save & Add Another Save & Close Close"
click div "Commodity library Product Name Transformer Bushing Pieces 5 Select Bag Barrels …"
click button "Save & Close"
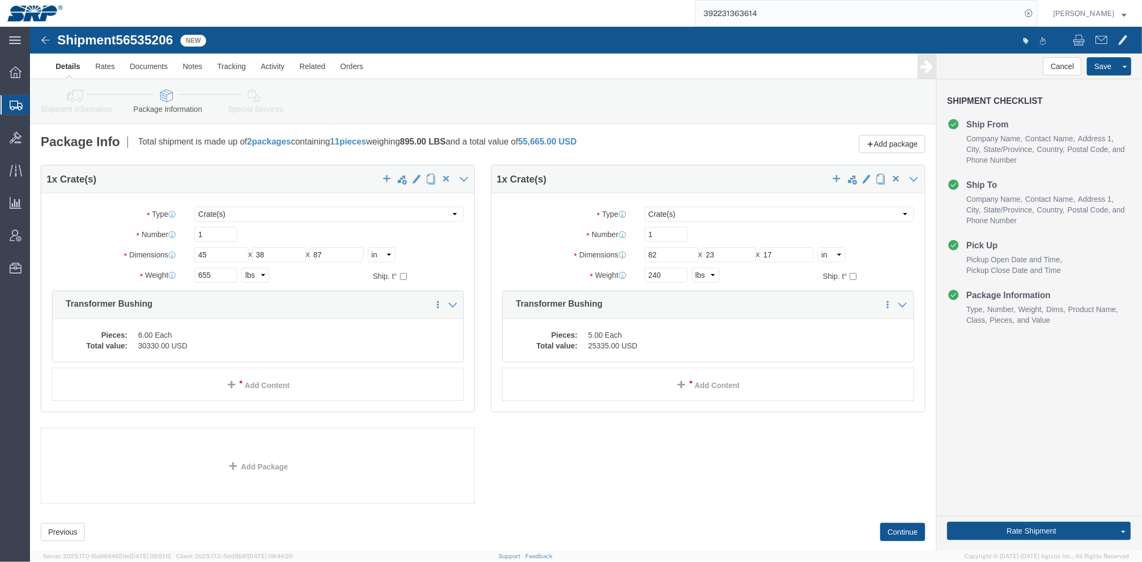
click div "Package Info Total shipment is made up of 2 packages containing 11 pieces weigh…"
click link "Shipment Information"
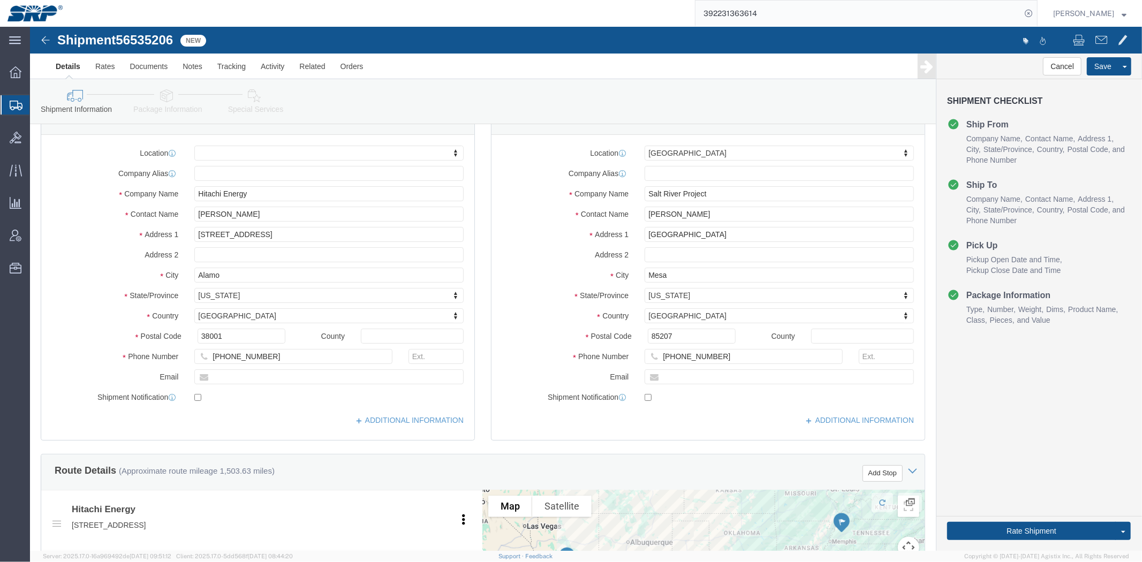
scroll to position [569, 0]
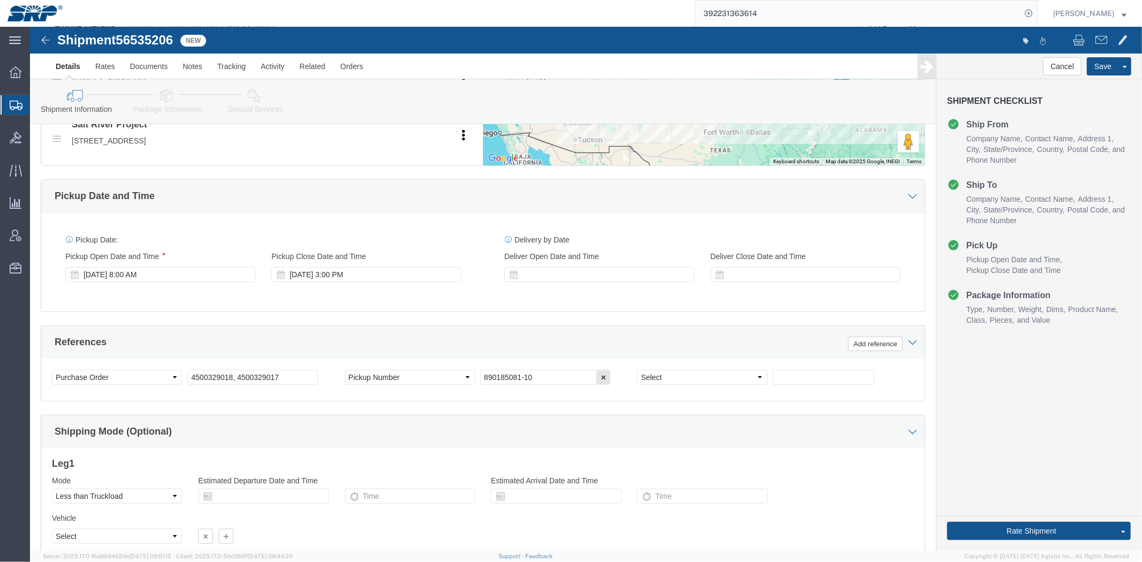
drag, startPoint x: 539, startPoint y: 104, endPoint x: 523, endPoint y: 296, distance: 192.9
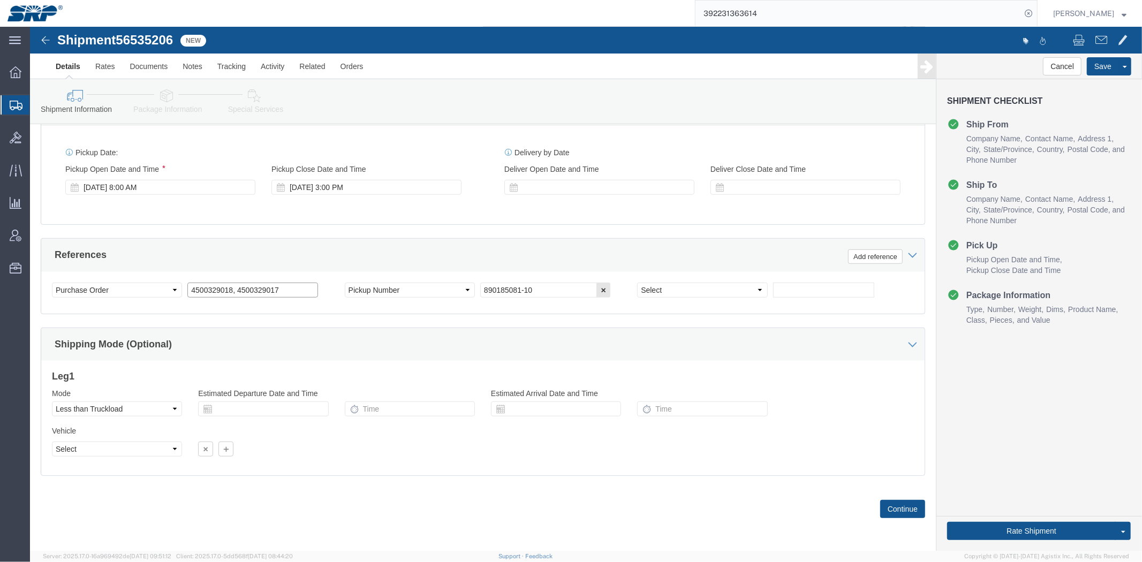
click input "4500329018, 4500329017"
type input "4500329018"
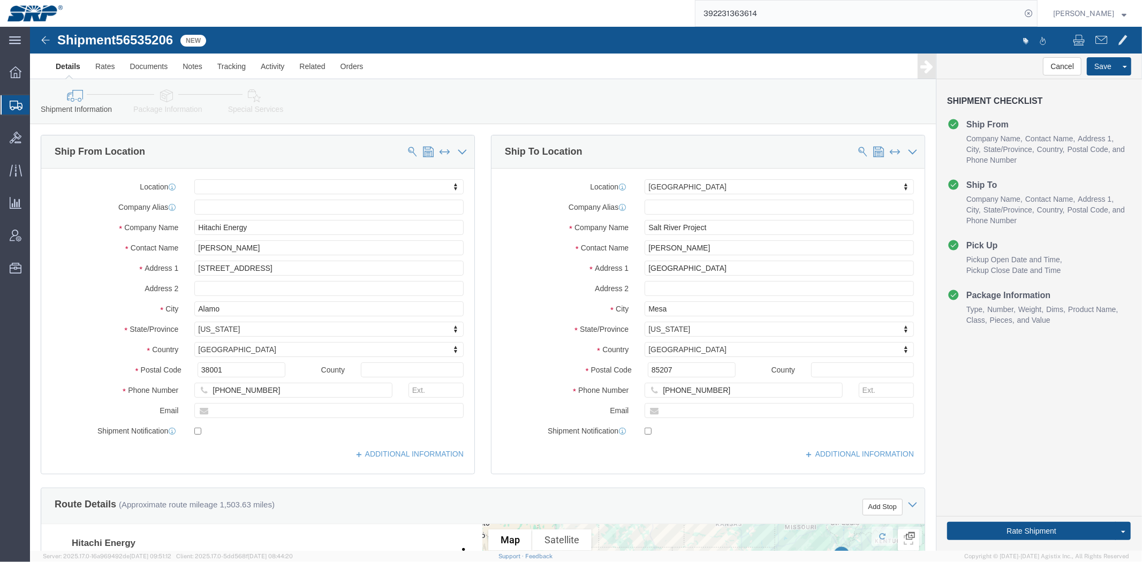
drag, startPoint x: 447, startPoint y: 310, endPoint x: 416, endPoint y: 93, distance: 220.0
click button "Save"
click at [0, 0] on span "Shipment Manager" at bounding box center [0, 0] width 0 height 0
